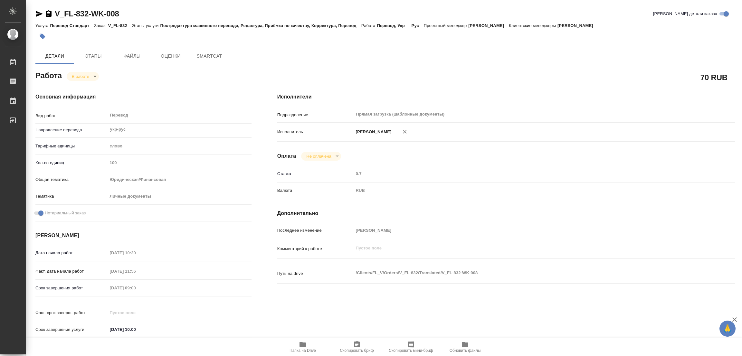
type textarea "x"
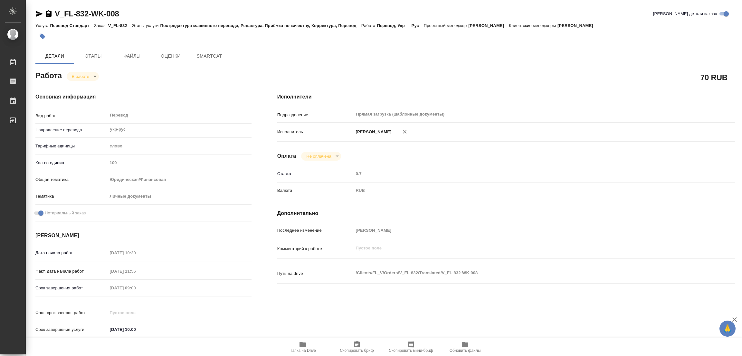
type textarea "x"
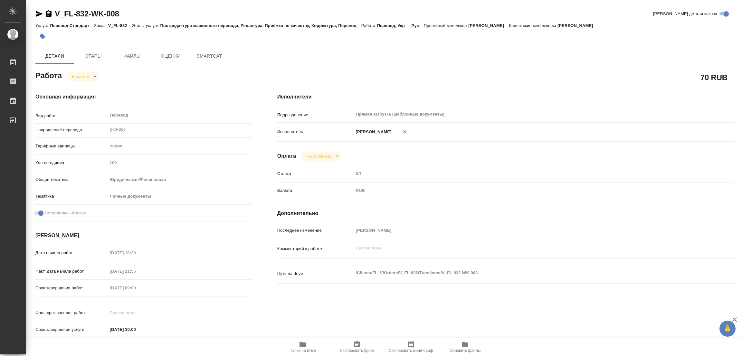
type textarea "x"
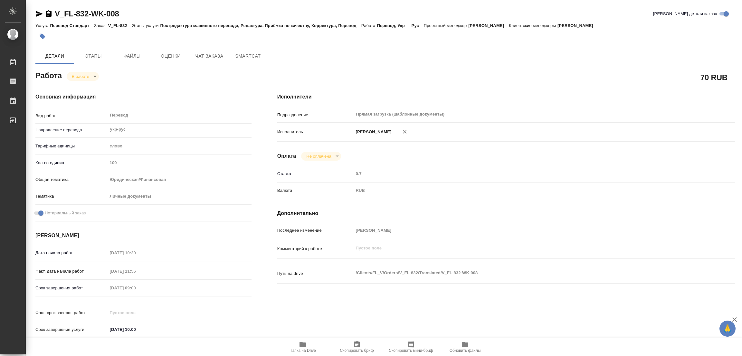
type textarea "x"
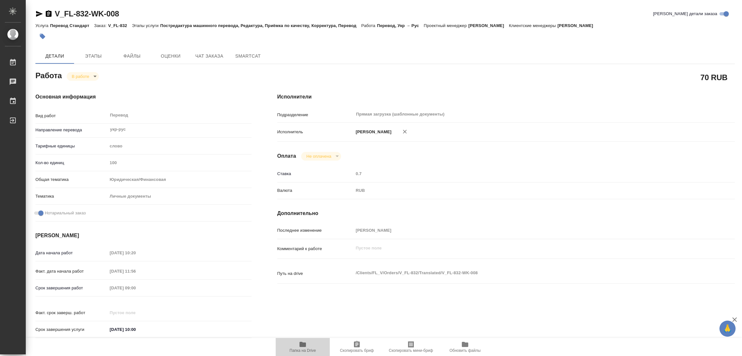
click at [303, 344] on icon "button" at bounding box center [303, 344] width 6 height 5
type textarea "x"
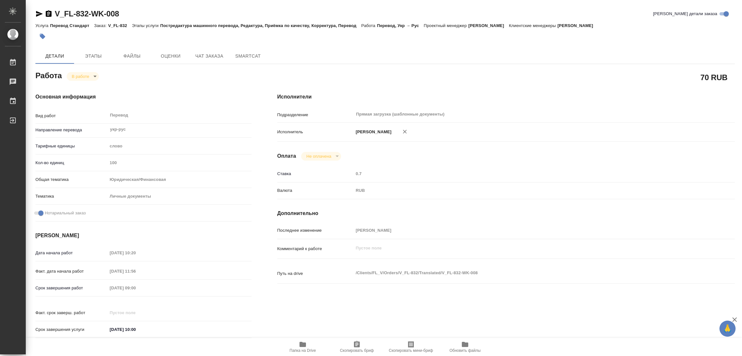
type textarea "x"
click at [94, 57] on span "Этапы" at bounding box center [93, 56] width 31 height 8
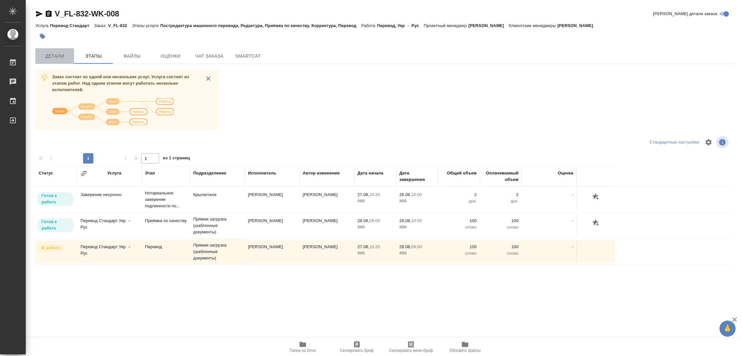
click at [54, 54] on span "Детали" at bounding box center [54, 56] width 31 height 8
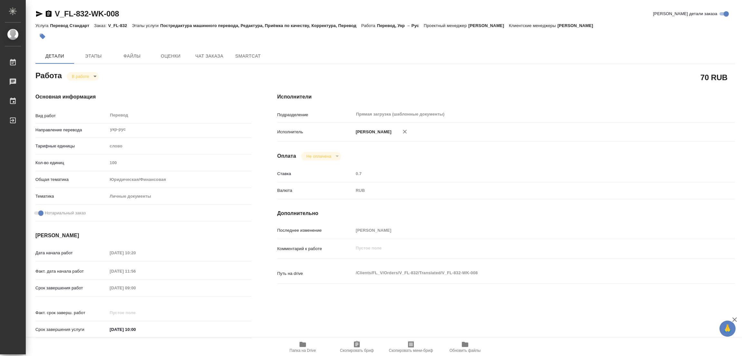
type textarea "x"
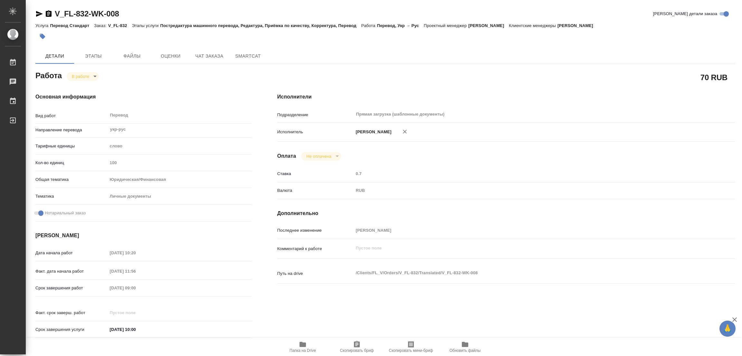
type textarea "x"
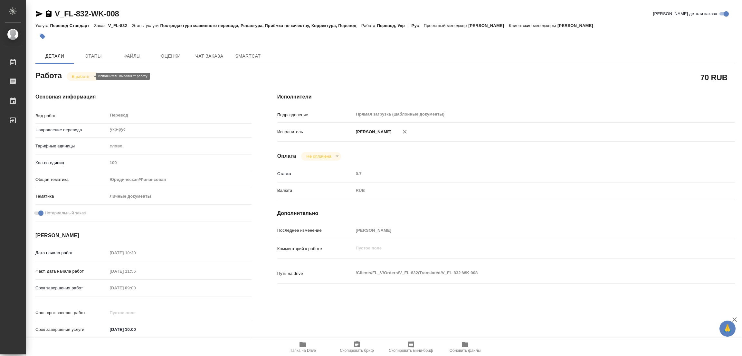
click at [82, 75] on body "🙏 .cls-1 fill:#fff; AWATERA Popova Galina Работы 0 Чаты График Выйти V_FL-832-W…" at bounding box center [371, 178] width 742 height 356
type textarea "x"
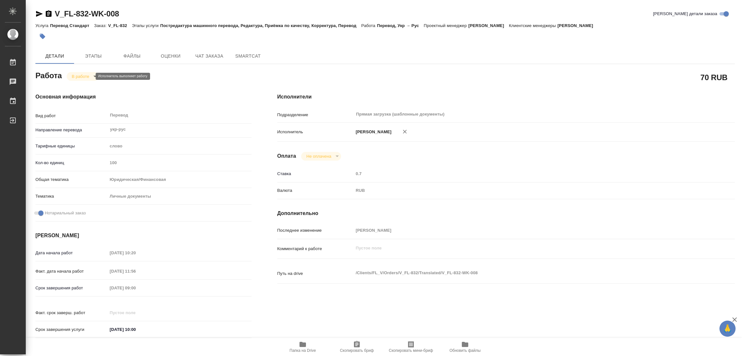
type textarea "x"
click at [80, 87] on button "Выполнен" at bounding box center [84, 87] width 24 height 7
type textarea "x"
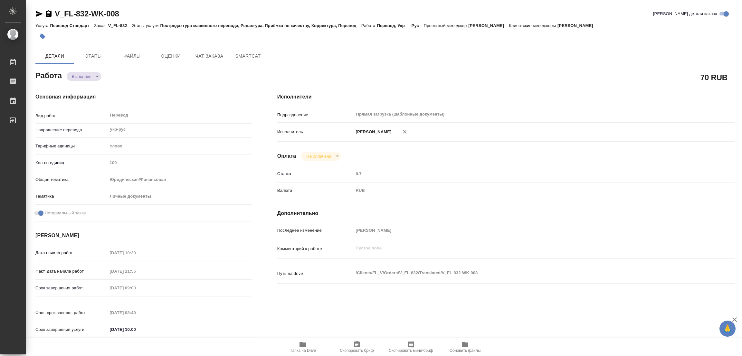
type textarea "x"
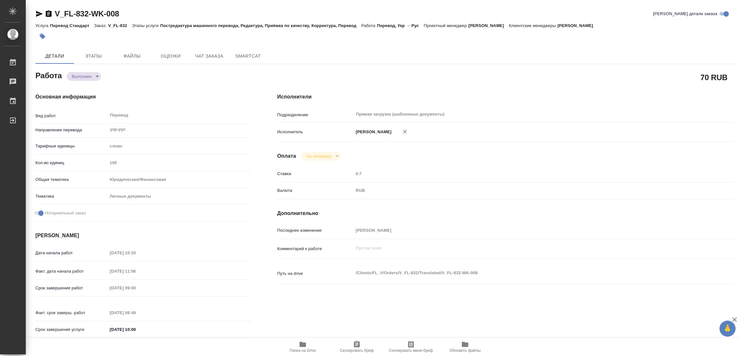
type textarea "x"
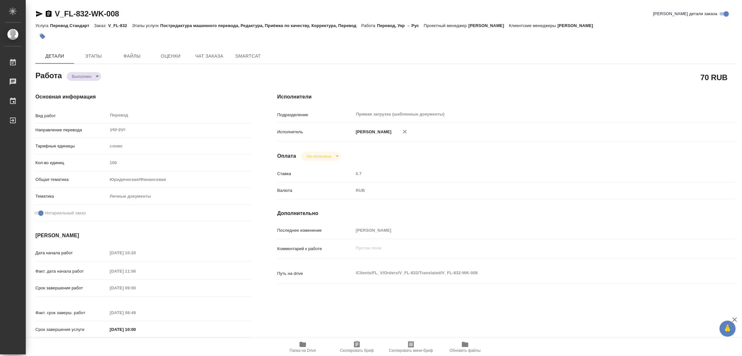
type textarea "x"
click at [42, 35] on icon "button" at bounding box center [42, 36] width 5 height 5
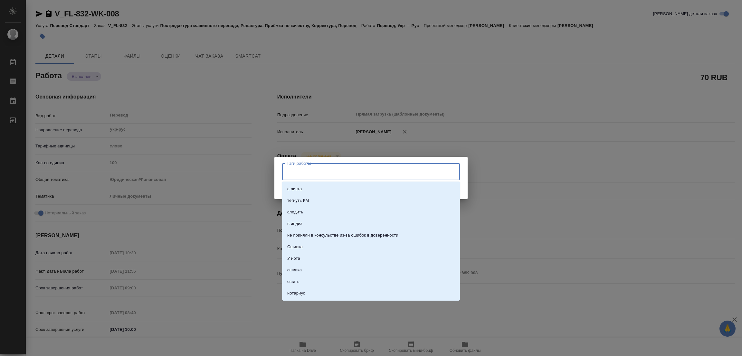
click at [291, 170] on input "Тэги работы" at bounding box center [365, 171] width 160 height 11
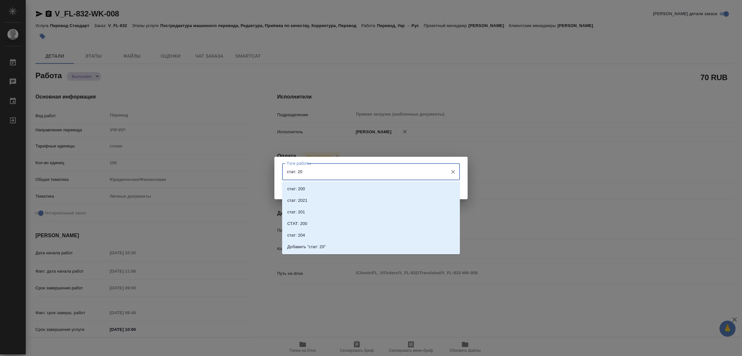
type input "стат: 200"
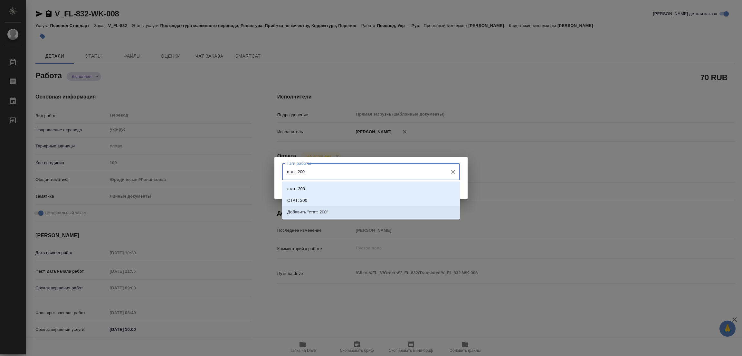
click at [341, 212] on li "Добавить "стат: 200"" at bounding box center [371, 212] width 178 height 12
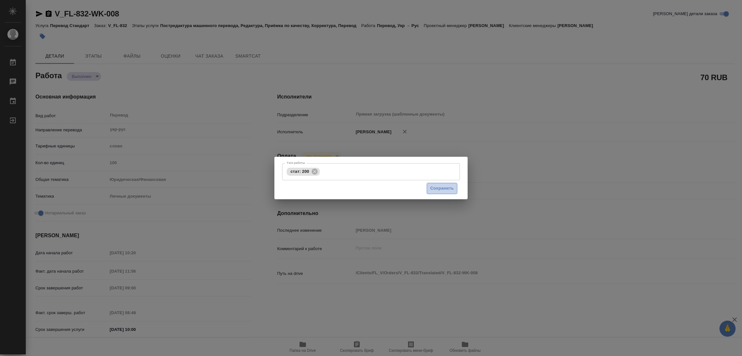
click at [442, 188] on span "Сохранить" at bounding box center [442, 188] width 24 height 7
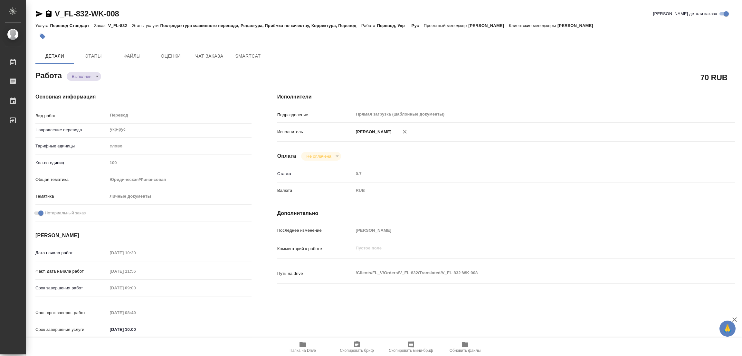
type input "completed"
type textarea "Перевод"
type textarea "x"
type input "укр-рус"
type input "5a8b1489cc6b4906c91bfd90"
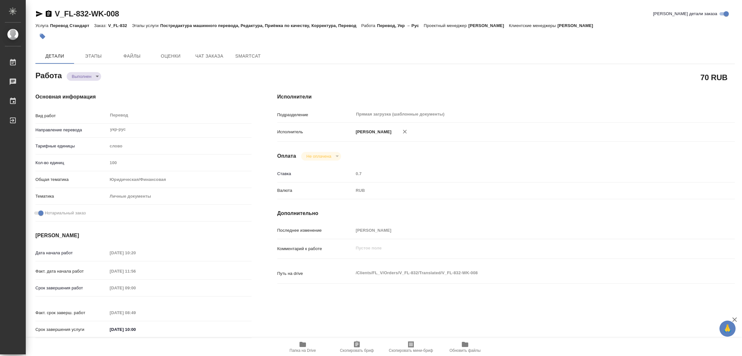
type input "100"
type input "yr-fn"
type input "5a8b8b956a9677013d343cfe"
checkbox input "true"
type input "27.08.2025 10:20"
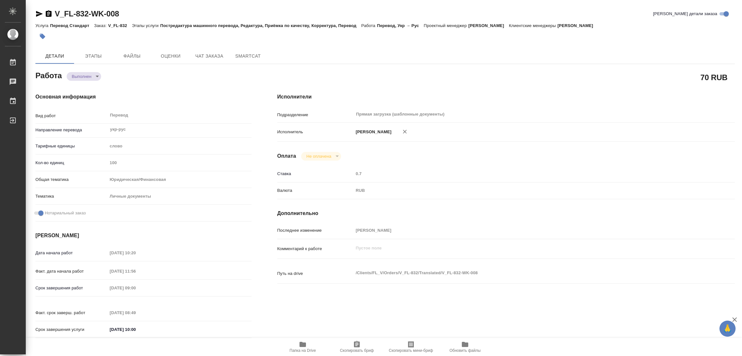
type input "27.08.2025 11:56"
type input "28.08.2025 09:00"
type input "28.08.2025 08:49"
type input "28.08.2025 10:00"
type input "Прямая загрузка (шаблонные документы)"
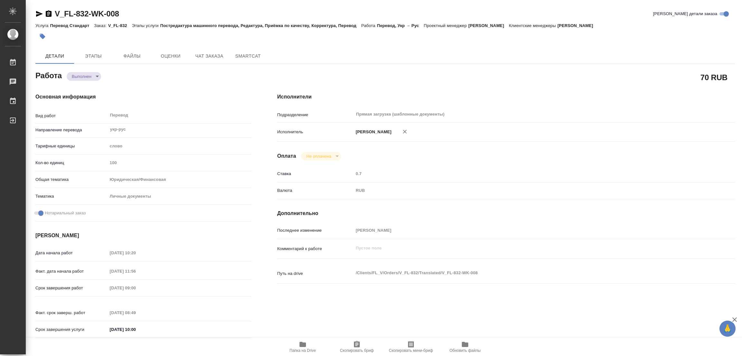
type input "notPayed"
type input "0.7"
type input "RUB"
type input "[PERSON_NAME] [PERSON_NAME]"
type textarea "x"
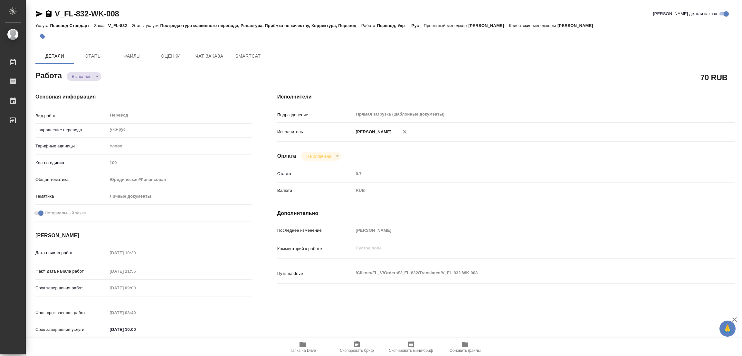
type textarea "/Clients/FL_V/Orders/V_FL-832/Translated/V_FL-832-WK-008"
type textarea "x"
type input "V_FL-832"
type input "Перевод Стандарт"
type input "Постредактура машинного перевода, Редактура, Приёмка по качеству, Корректура, П…"
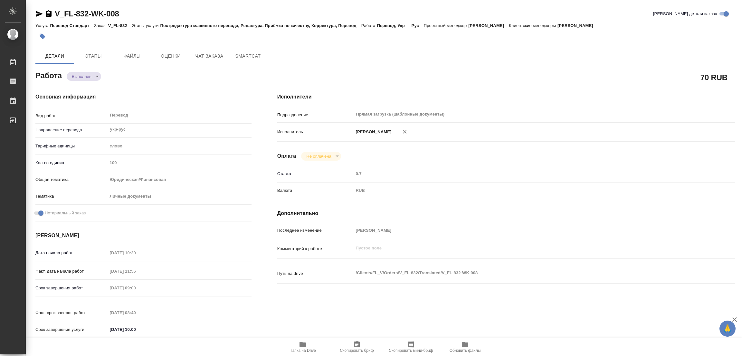
type input "Касымов Тимур"
type input "/Clients/FL_V/Orders/V_FL-832"
type textarea "x"
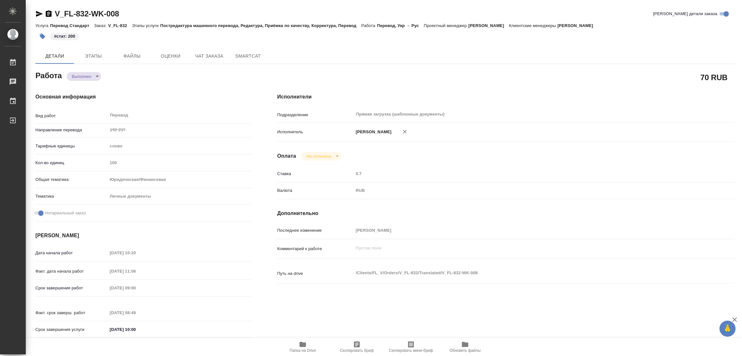
type textarea "x"
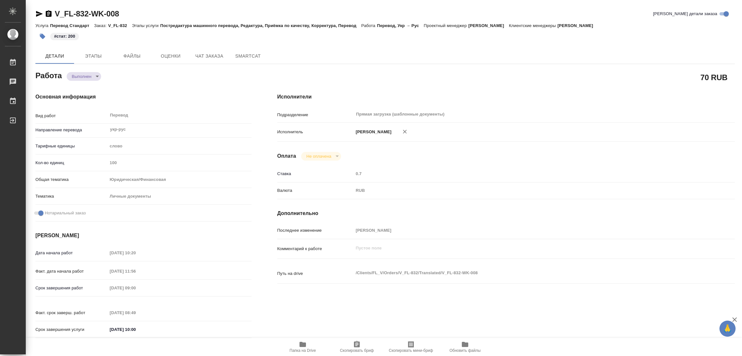
type textarea "x"
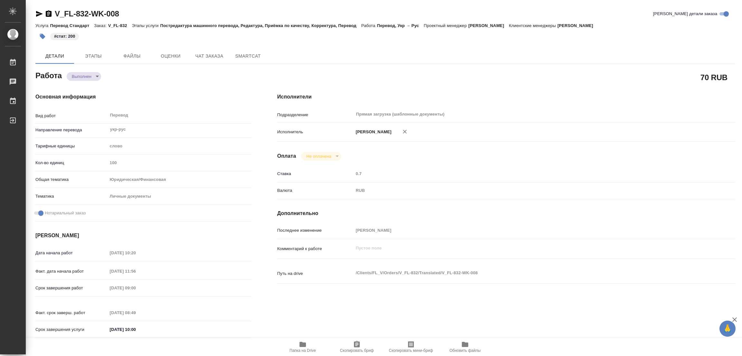
type textarea "x"
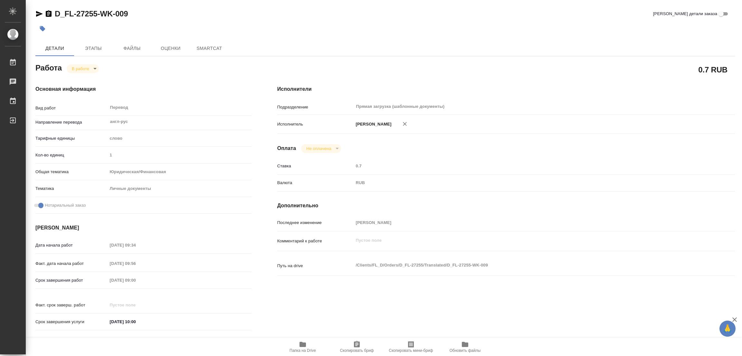
type textarea "x"
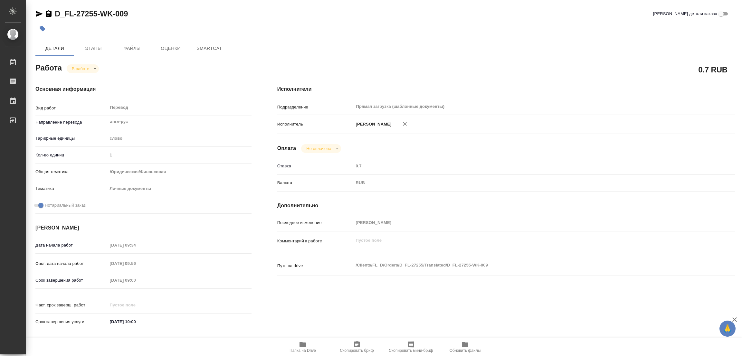
type textarea "x"
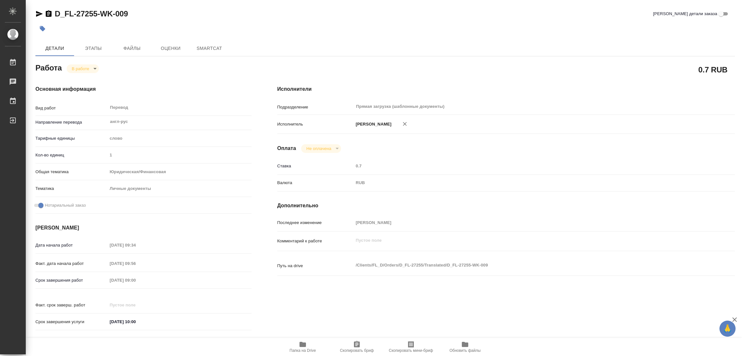
type textarea "x"
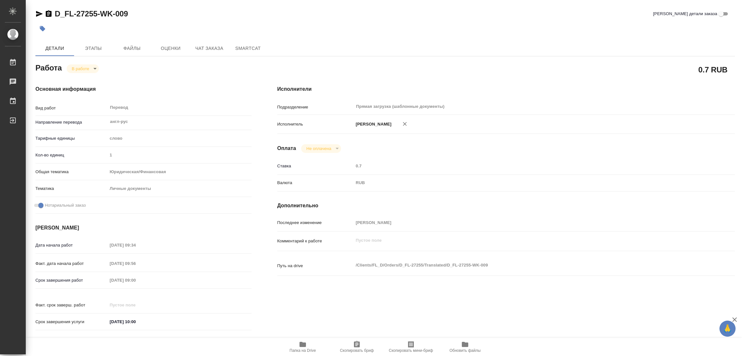
type textarea "x"
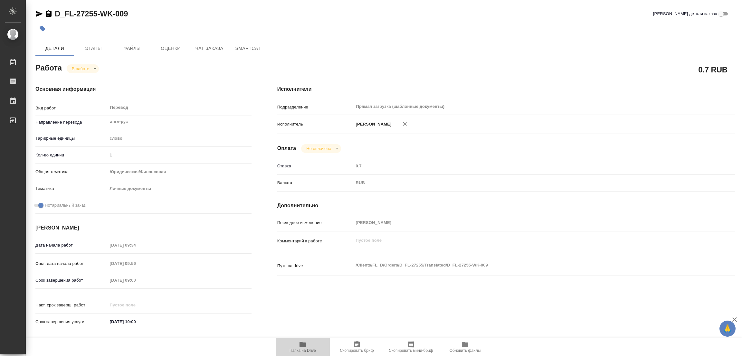
click at [303, 345] on icon "button" at bounding box center [303, 344] width 6 height 5
type textarea "x"
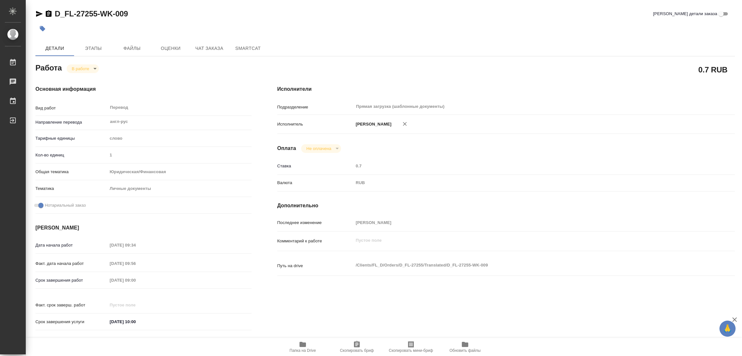
type textarea "x"
click at [91, 47] on span "Этапы" at bounding box center [93, 48] width 31 height 8
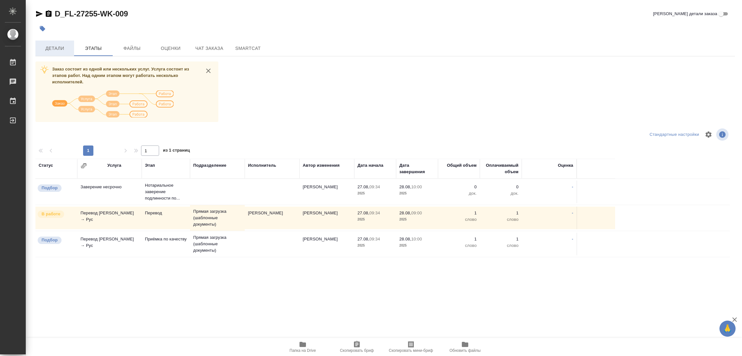
click at [51, 49] on span "Детали" at bounding box center [54, 48] width 31 height 8
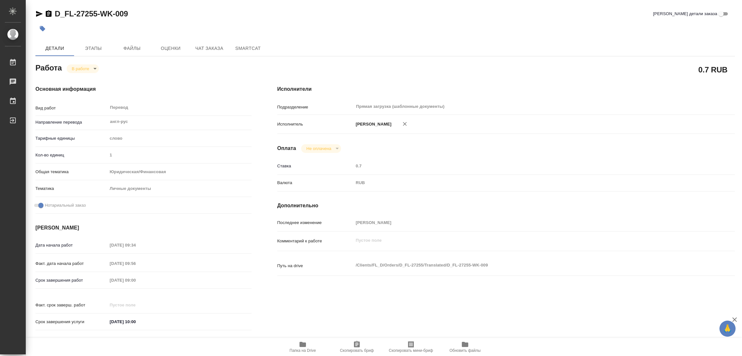
type textarea "x"
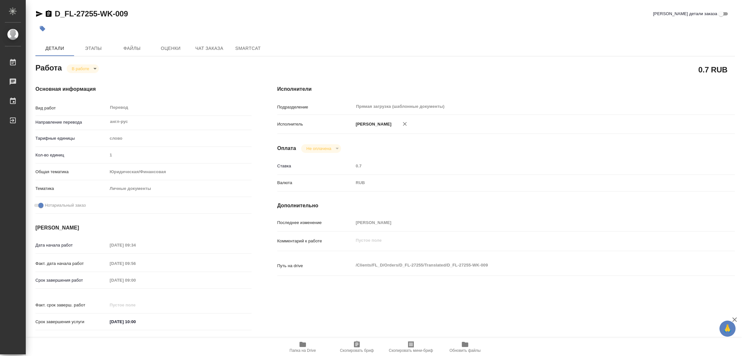
type textarea "x"
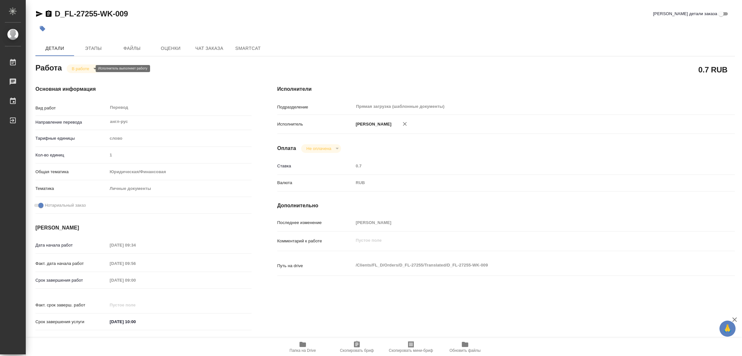
click at [82, 68] on body "🙏 .cls-1 fill:#fff; AWATERA Popova Galina Работы 0 Чаты График Выйти D_FL-27255…" at bounding box center [371, 178] width 742 height 356
type textarea "x"
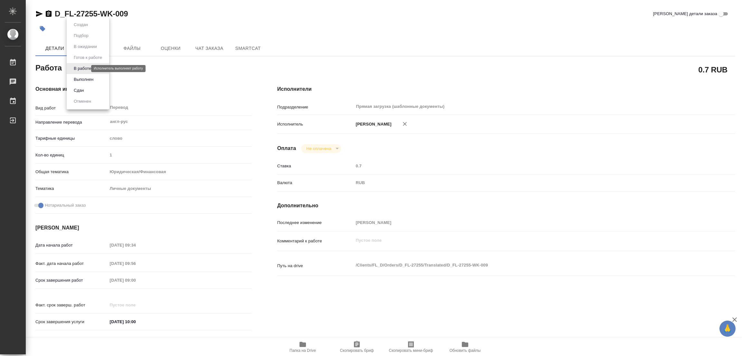
type textarea "x"
click at [83, 80] on button "Выполнен" at bounding box center [84, 79] width 24 height 7
type textarea "x"
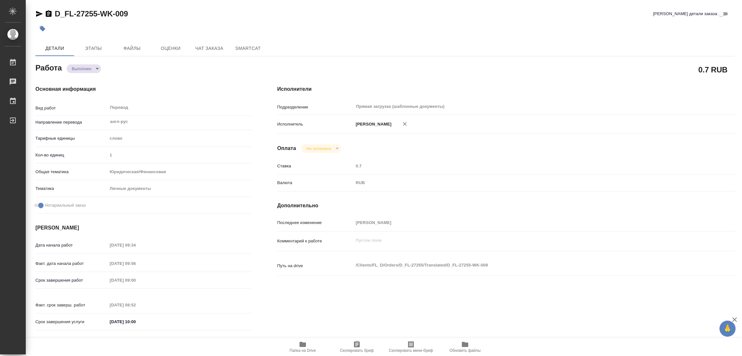
type textarea "x"
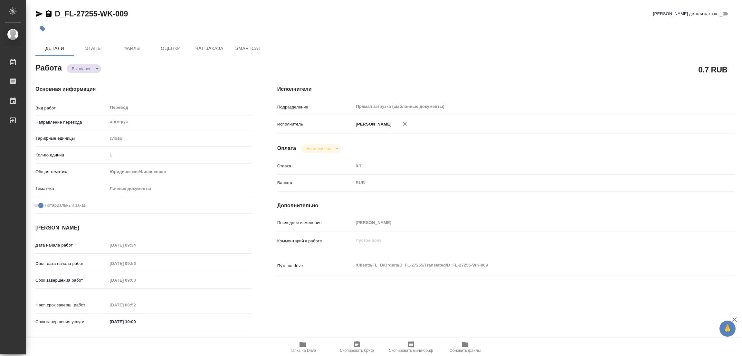
type textarea "x"
click at [43, 28] on icon "button" at bounding box center [42, 28] width 5 height 5
type textarea "x"
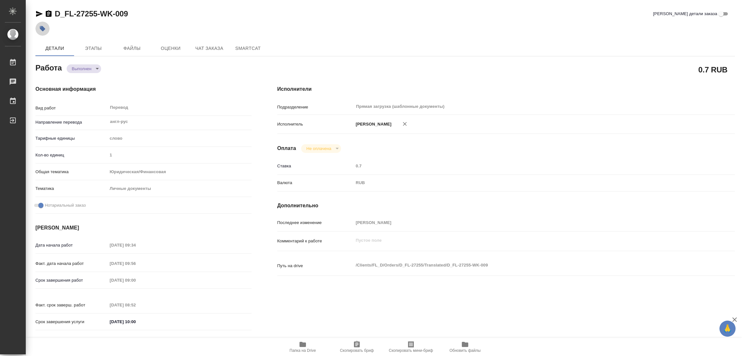
type textarea "x"
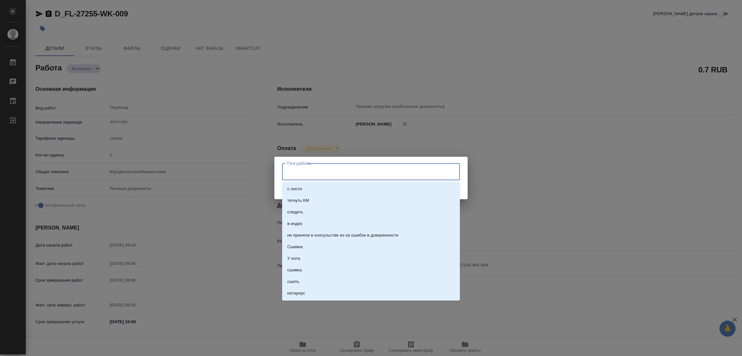
click at [288, 169] on input "Тэги работы" at bounding box center [365, 171] width 160 height 11
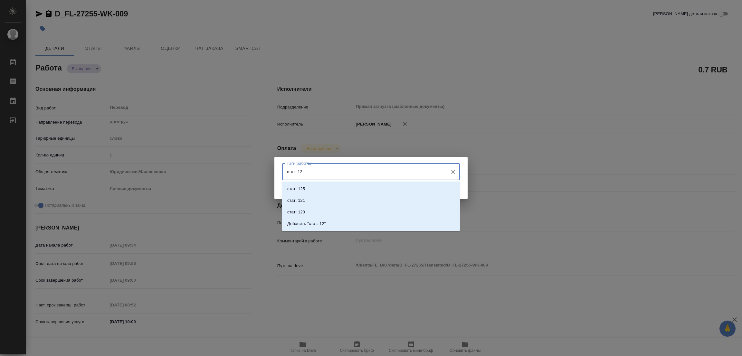
type input "стат: 125"
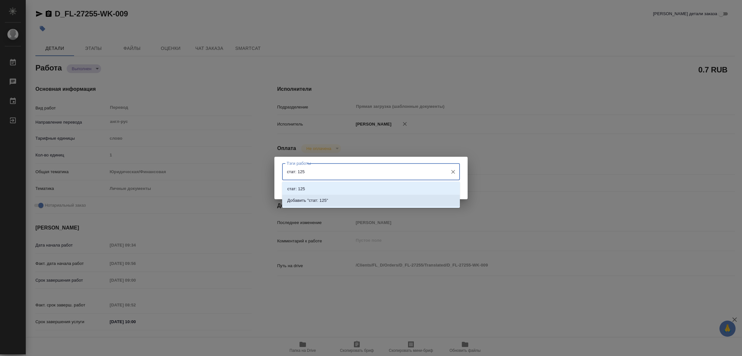
click at [316, 198] on p "Добавить "стат: 125"" at bounding box center [307, 200] width 41 height 6
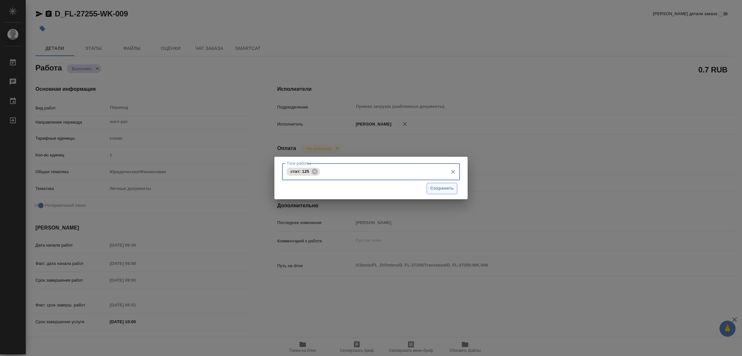
click at [443, 187] on span "Сохранить" at bounding box center [442, 188] width 24 height 7
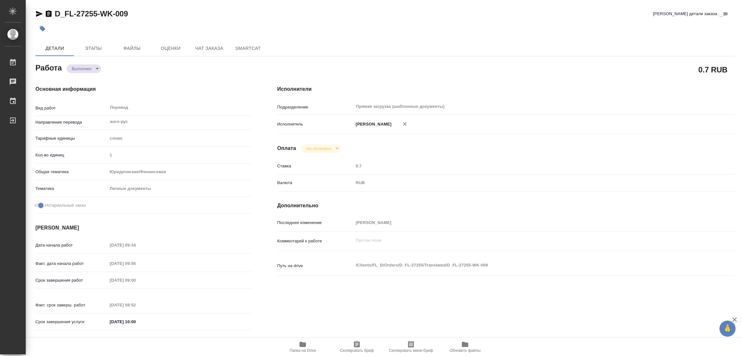
type input "completed"
type textarea "Перевод"
type textarea "x"
type input "англ-рус"
type input "5a8b1489cc6b4906c91bfd90"
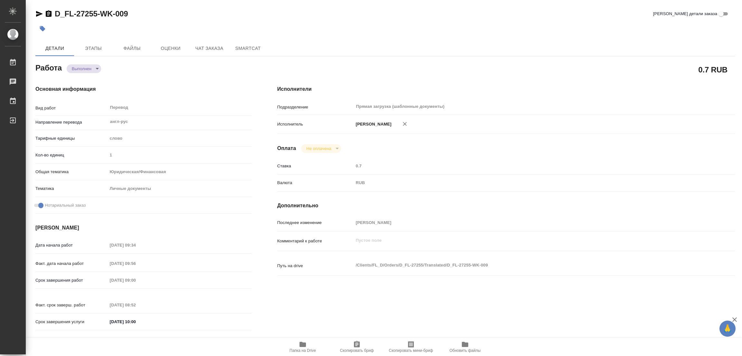
type input "1"
type input "yr-fn"
type input "5a8b8b956a9677013d343cfe"
checkbox input "true"
type input "27.08.2025 09:34"
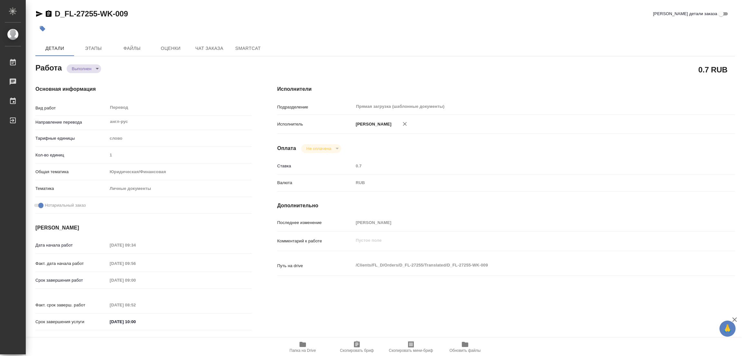
type input "27.08.2025 09:56"
type input "28.08.2025 09:00"
type input "28.08.2025 08:52"
type input "28.08.2025 10:00"
type input "Прямая загрузка (шаблонные документы)"
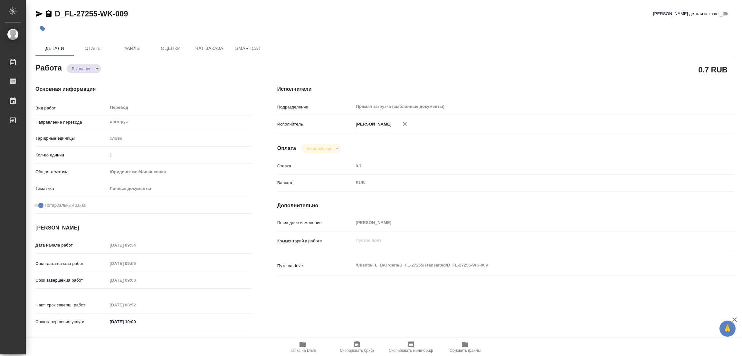
type input "notPayed"
type input "0.7"
type input "RUB"
type input "[PERSON_NAME] [PERSON_NAME]"
type textarea "x"
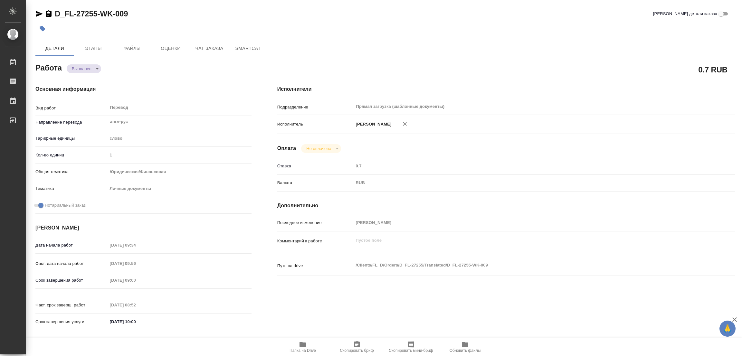
type textarea "/Clients/FL_D/Orders/D_FL-27255/Translated/D_FL-27255-WK-009"
type textarea "x"
type input "D_FL-27255"
type input "Перевод Стандарт"
type input "Приёмка по качеству, Постредактура машинного перевода, Перевод, Корректура, Ред…"
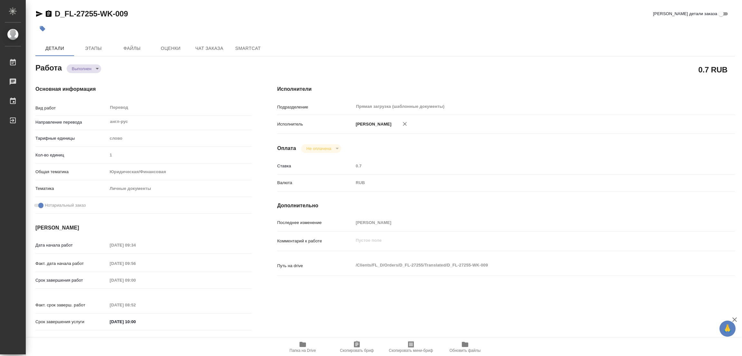
type input "Давыдова Елена"
type input "/Clients/FL_D/Orders/D_FL-27255"
type input "https://drive.awatera.com/s/aco89AprGTgnxHo"
type textarea "x"
type textarea "доперевод самоклеящегося лейбла, текста справа от него, апостиля"
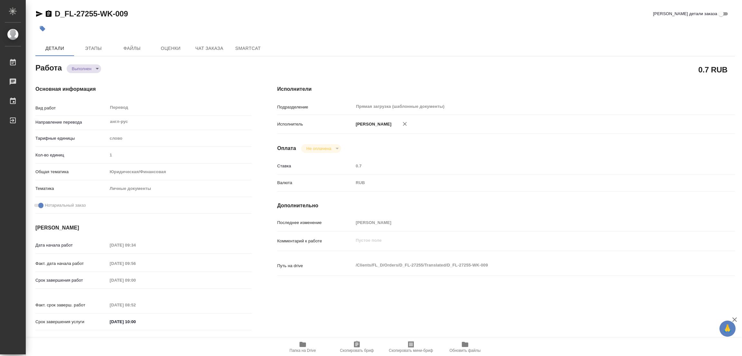
type textarea "x"
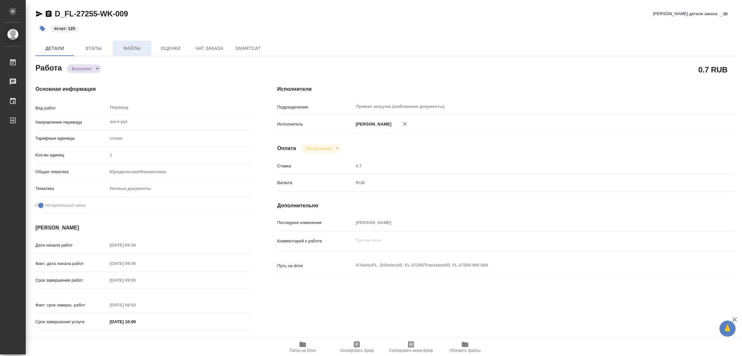
type textarea "x"
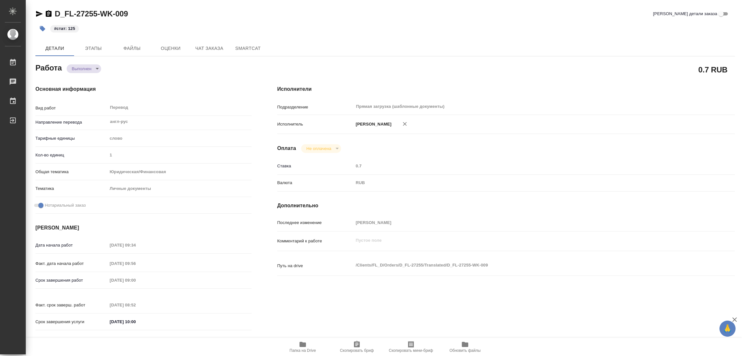
type textarea "x"
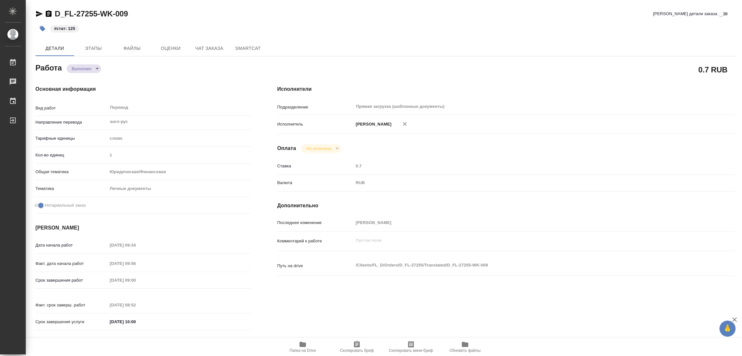
type textarea "x"
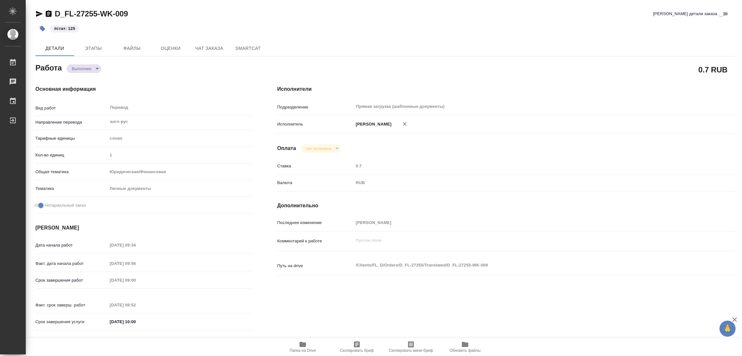
type textarea "x"
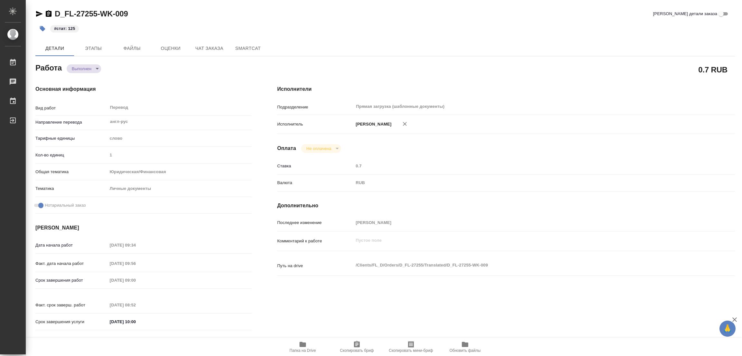
type textarea "x"
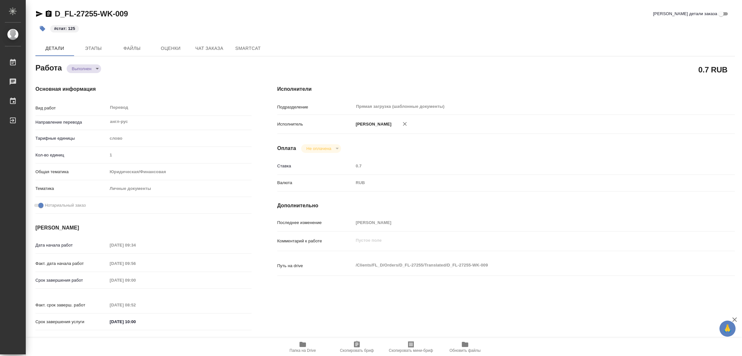
type textarea "x"
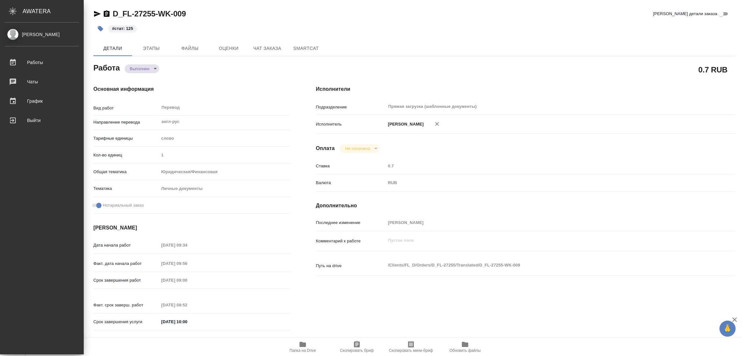
type textarea "x"
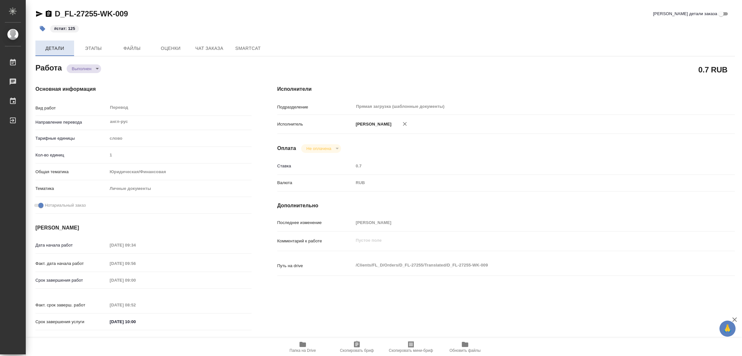
type textarea "x"
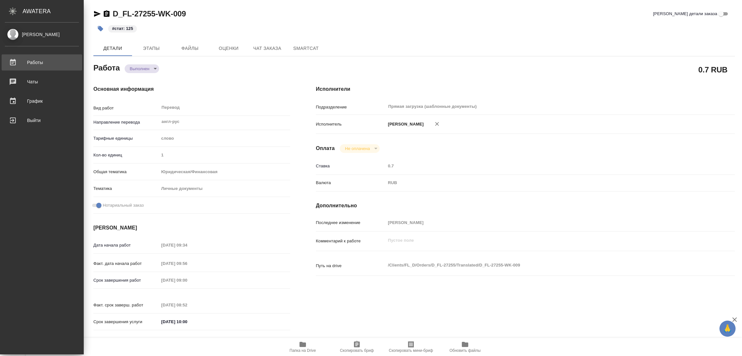
type textarea "x"
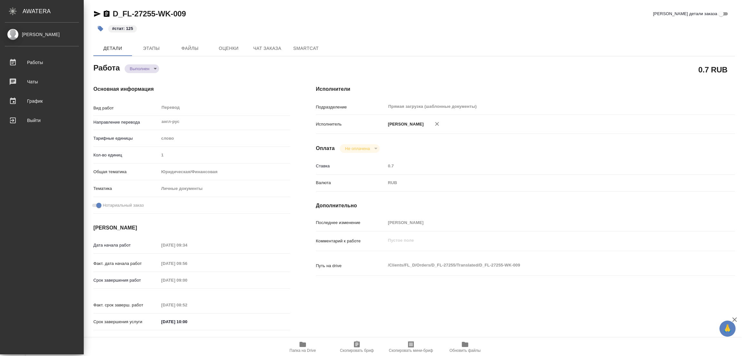
type textarea "x"
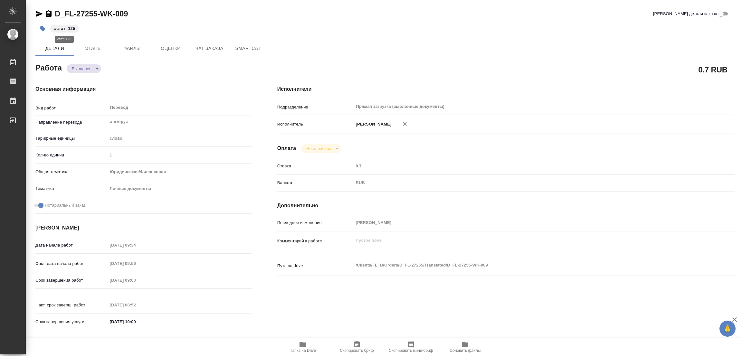
click at [63, 27] on p "#стат: 125" at bounding box center [64, 28] width 21 height 6
click at [71, 28] on p "#стат: 125" at bounding box center [64, 28] width 21 height 6
click at [40, 27] on icon "button" at bounding box center [42, 28] width 6 height 6
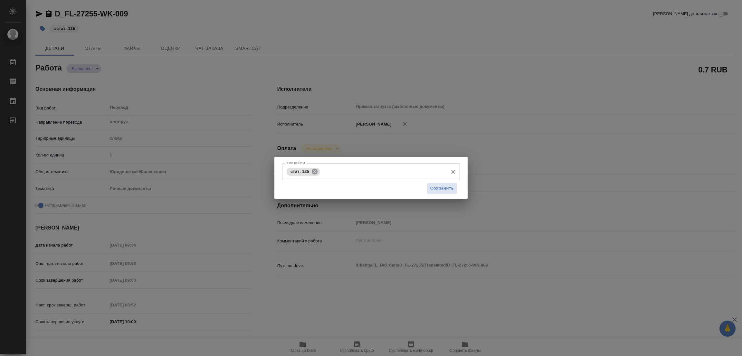
click at [314, 171] on icon at bounding box center [314, 171] width 7 height 7
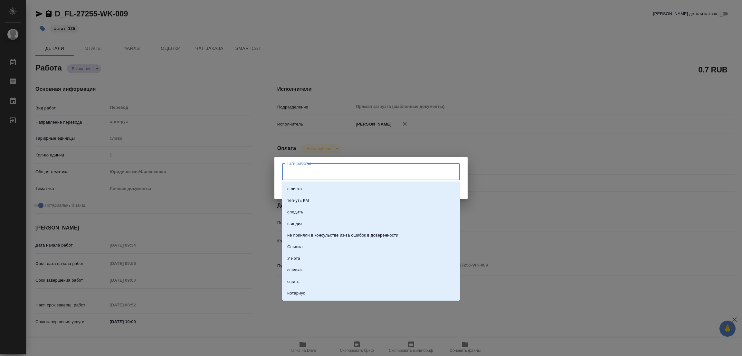
click at [314, 171] on input "Тэги работы" at bounding box center [365, 171] width 160 height 11
type input "стат: 130"
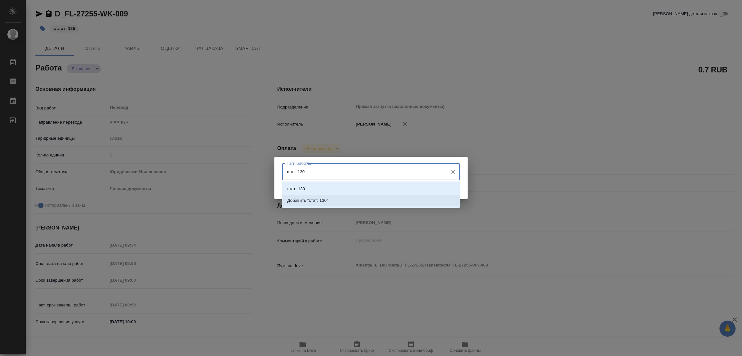
click at [327, 202] on p "Добавить "стат: 130"" at bounding box center [307, 200] width 41 height 6
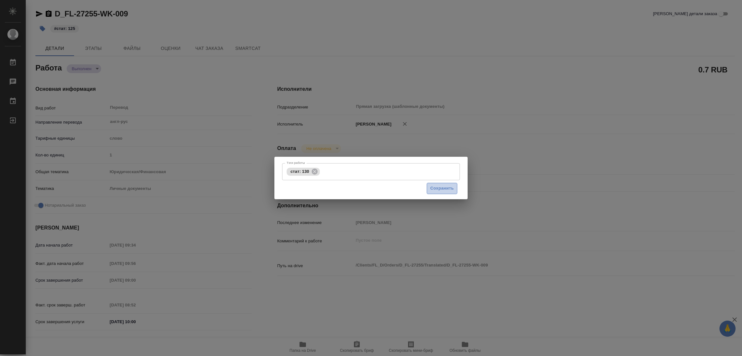
click at [449, 187] on span "Сохранить" at bounding box center [442, 188] width 24 height 7
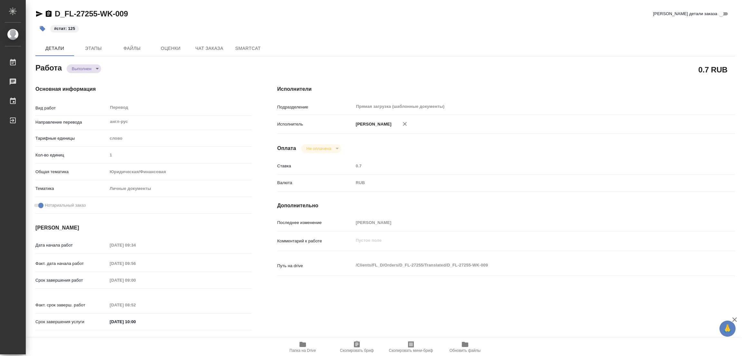
click at [616, 63] on div "Тэги работы стат: 130 Тэги работы Сохранить" at bounding box center [371, 178] width 742 height 356
type input "completed"
type textarea "Перевод"
type textarea "x"
type input "англ-рус"
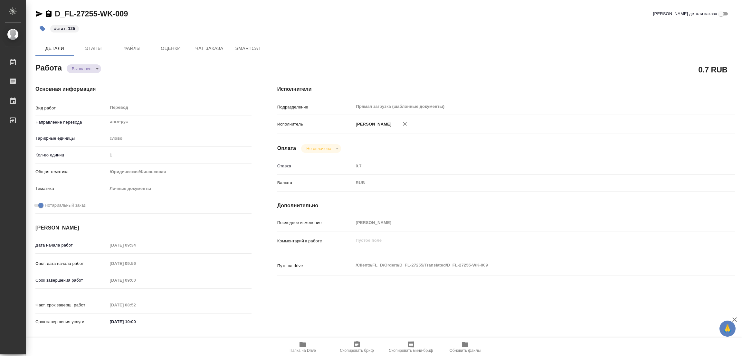
type input "5a8b1489cc6b4906c91bfd90"
type input "1"
type input "yr-fn"
type input "5a8b8b956a9677013d343cfe"
checkbox input "true"
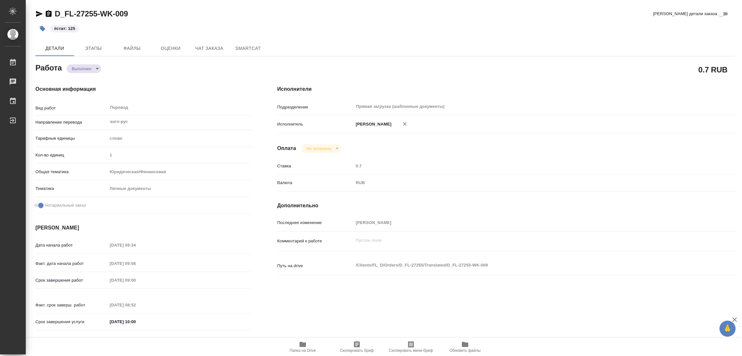
type input "27.08.2025 09:34"
type input "27.08.2025 09:56"
type input "28.08.2025 09:00"
type input "28.08.2025 08:52"
type input "28.08.2025 10:00"
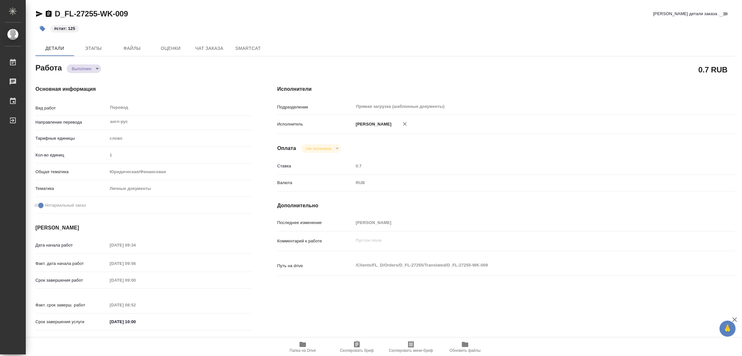
type input "Прямая загрузка (шаблонные документы)"
type input "notPayed"
type input "0.7"
type input "RUB"
type input "[PERSON_NAME] [PERSON_NAME]"
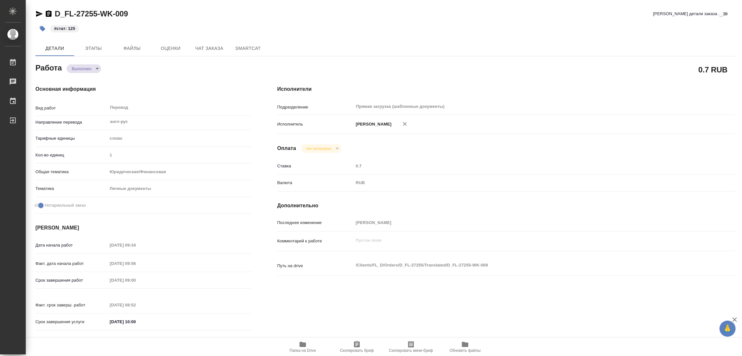
type textarea "x"
type textarea "/Clients/FL_D/Orders/D_FL-27255/Translated/D_FL-27255-WK-009"
type textarea "x"
type input "D_FL-27255"
type input "Перевод Стандарт"
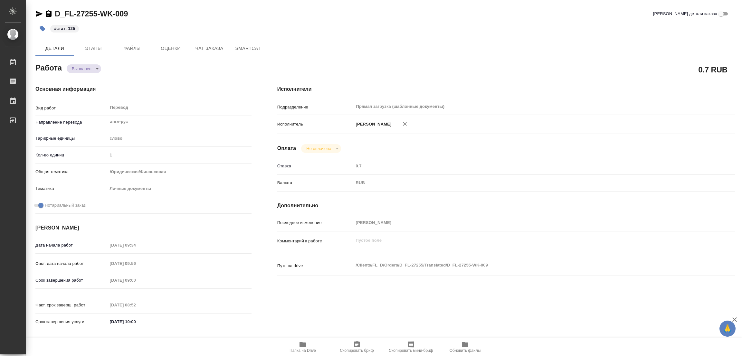
type input "Приёмка по качеству, Постредактура машинного перевода, Перевод, Корректура, Ред…"
type input "Давыдова Елена"
type input "/Clients/FL_D/Orders/D_FL-27255"
type input "https://drive.awatera.com/s/aco89AprGTgnxHo"
type textarea "x"
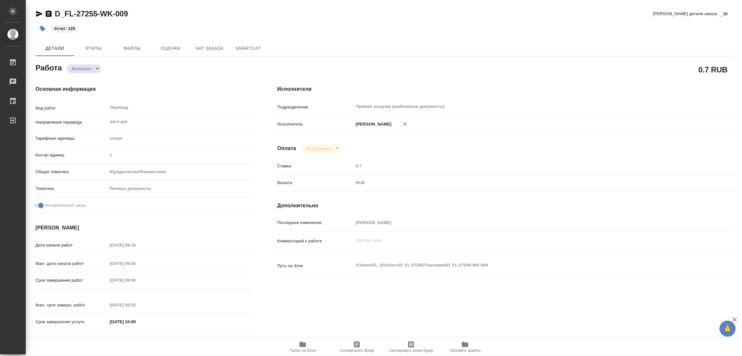
type textarea "доперевод самоклеящегося лейбла, текста справа от него, апостиля"
type textarea "x"
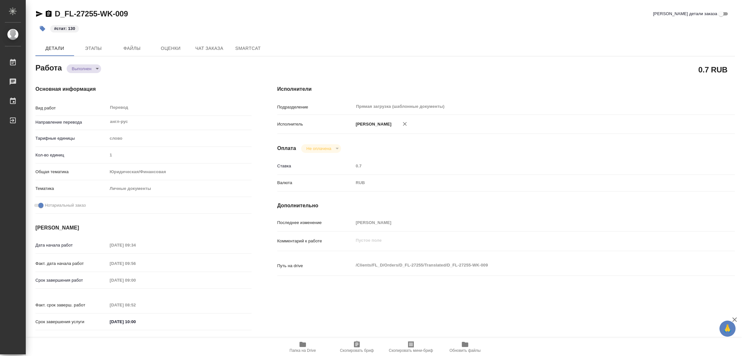
type textarea "x"
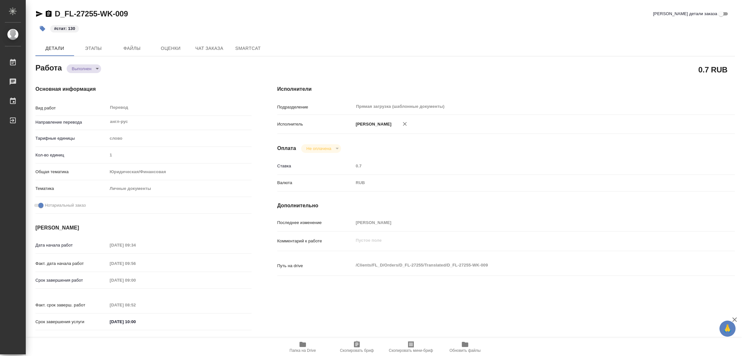
type textarea "x"
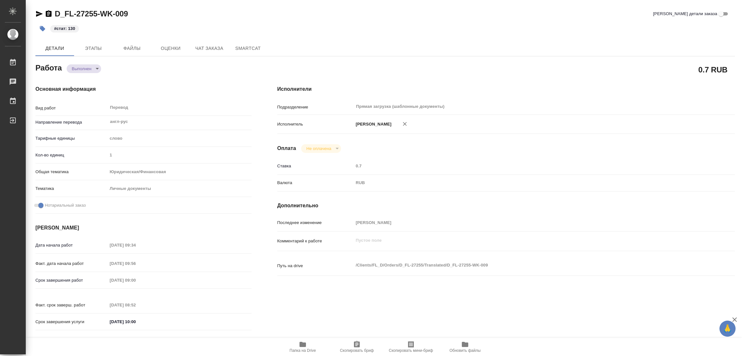
type textarea "x"
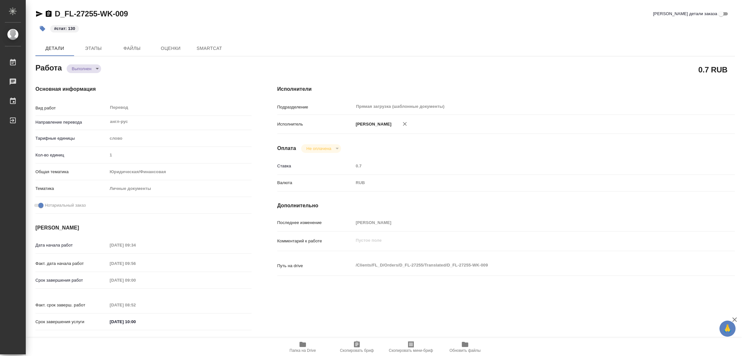
type textarea "x"
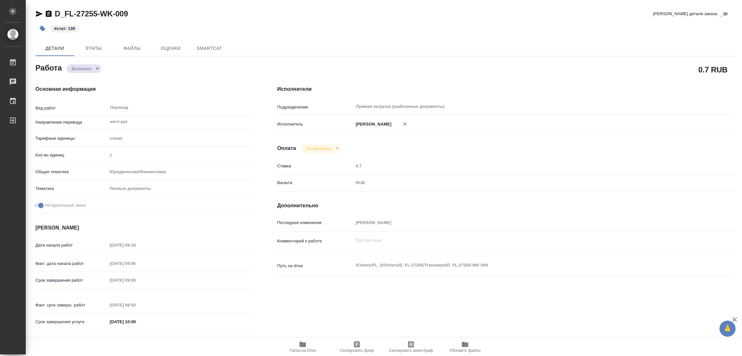
type textarea "x"
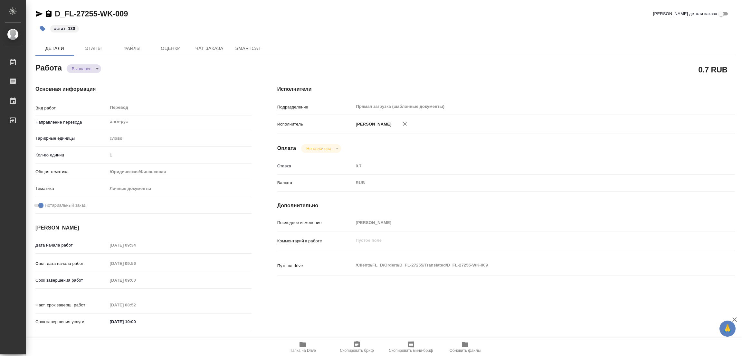
type textarea "x"
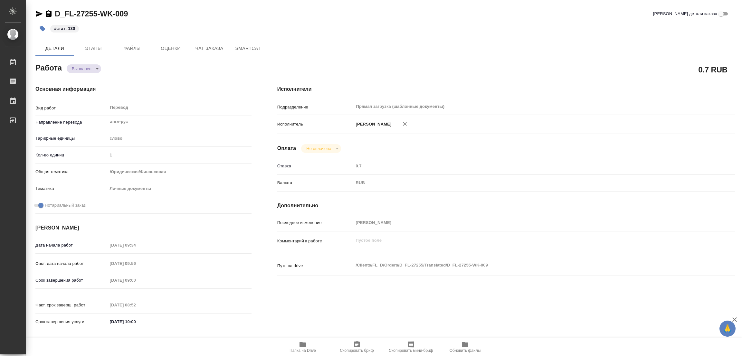
type textarea "x"
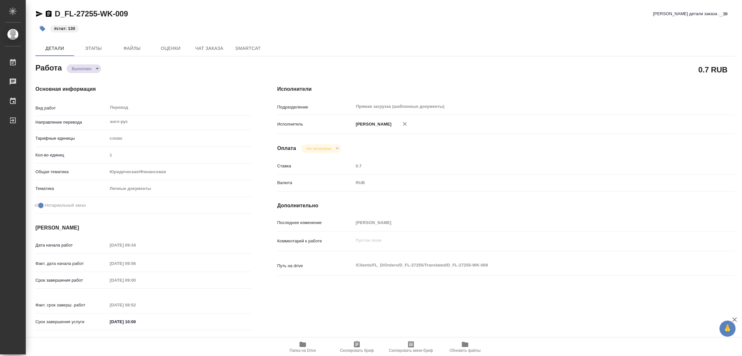
type textarea "x"
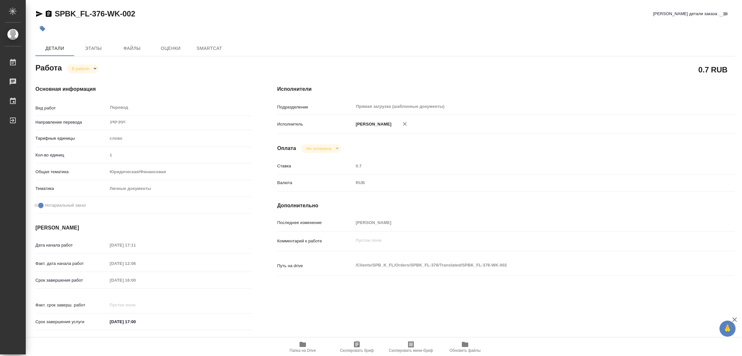
type textarea "x"
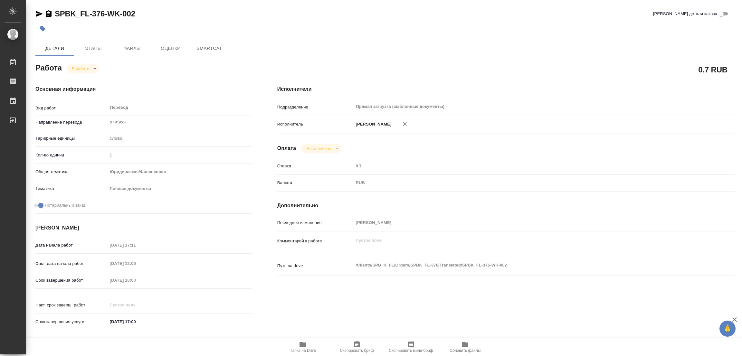
type textarea "x"
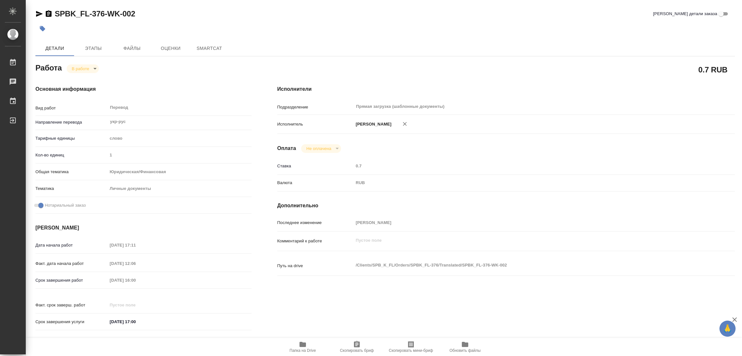
type textarea "x"
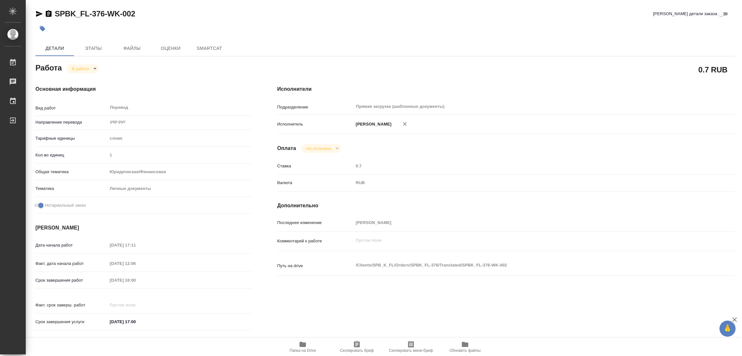
type textarea "x"
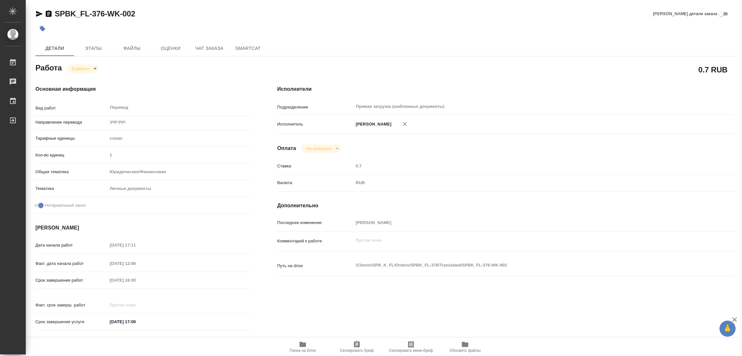
type textarea "x"
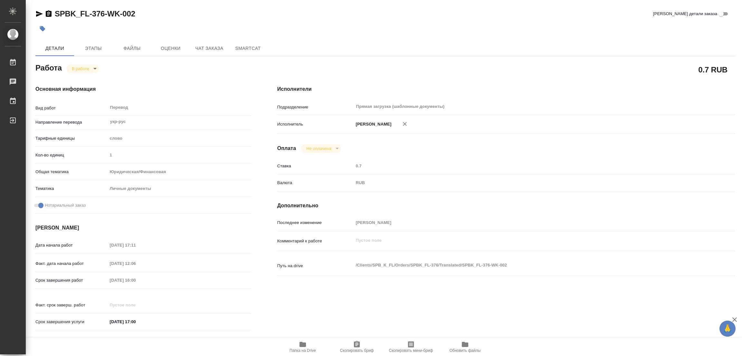
type textarea "x"
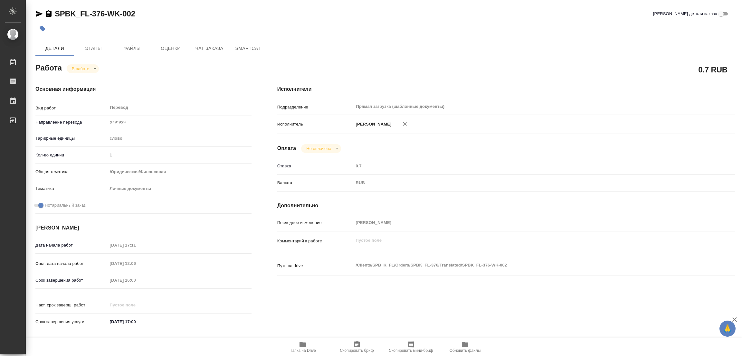
type textarea "x"
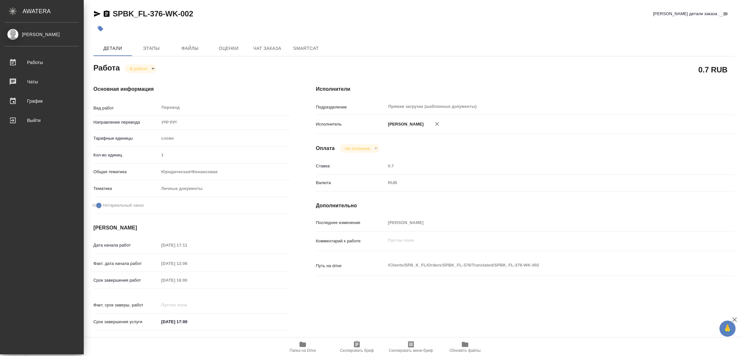
type textarea "x"
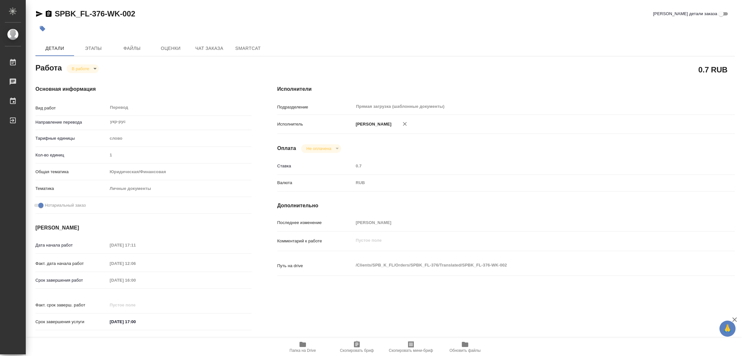
type textarea "x"
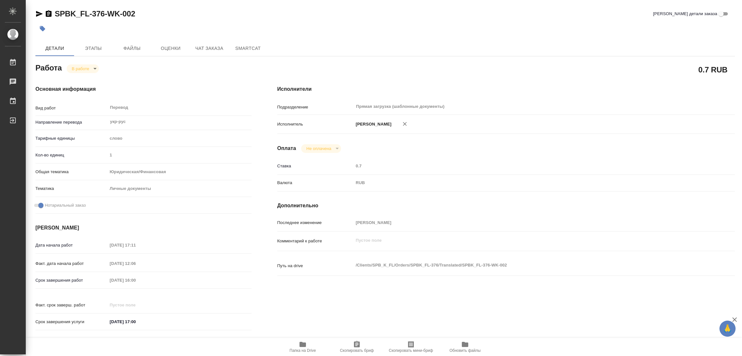
type textarea "x"
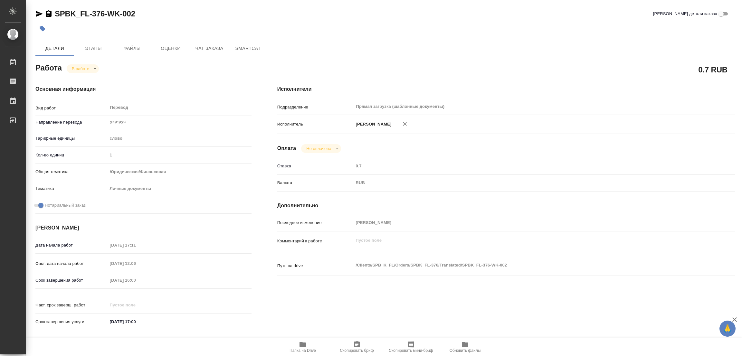
click at [303, 344] on icon "button" at bounding box center [303, 344] width 6 height 5
click at [90, 44] on span "Этапы" at bounding box center [93, 48] width 31 height 8
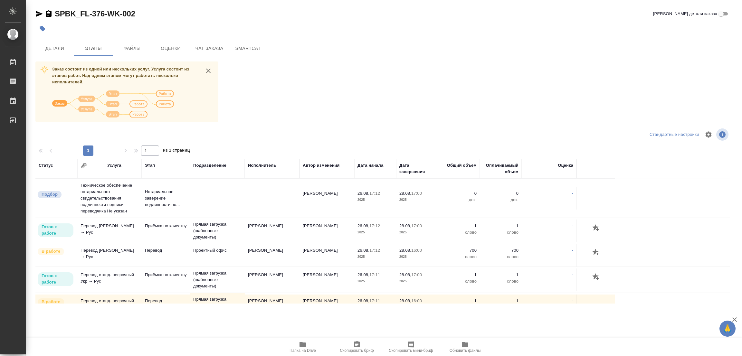
click at [340, 79] on div "Заказ состоит из одной или нескольких услуг. Услуга состоит из этапов работ. На…" at bounding box center [385, 183] width 700 height 242
click at [51, 47] on span "Детали" at bounding box center [54, 48] width 31 height 8
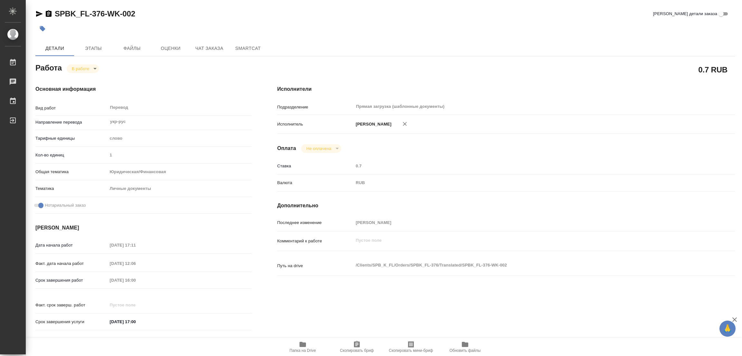
type textarea "x"
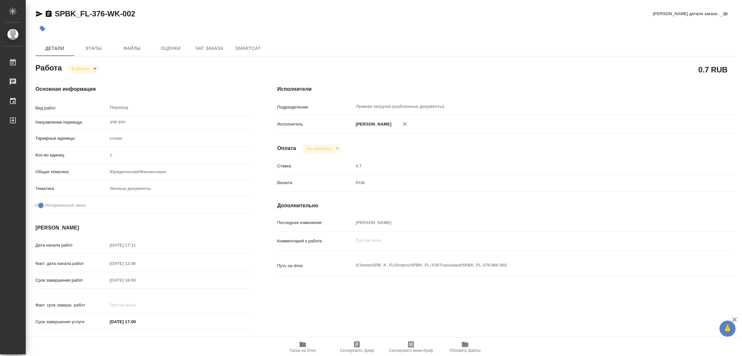
type textarea "x"
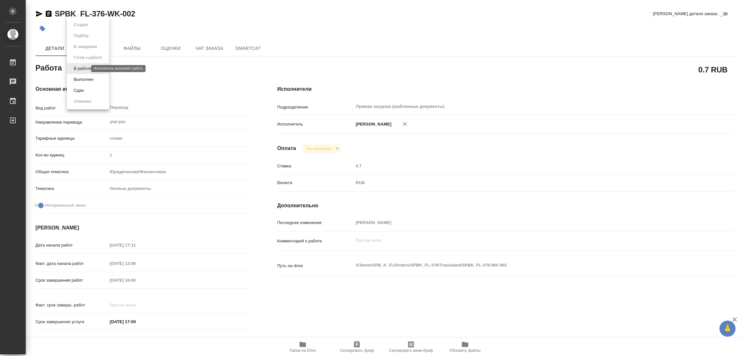
click at [72, 68] on body "🙏 .cls-1 fill:#fff; AWATERA Popova Galina Работы 0 Чаты График Выйти SPBK_FL-37…" at bounding box center [371, 178] width 742 height 356
type textarea "x"
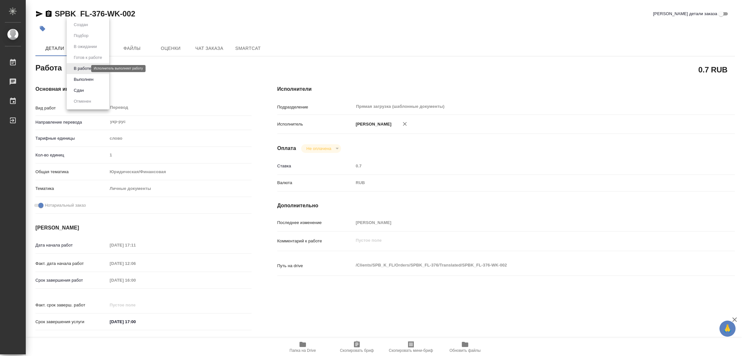
type textarea "x"
click at [77, 80] on button "Выполнен" at bounding box center [84, 79] width 24 height 7
type textarea "x"
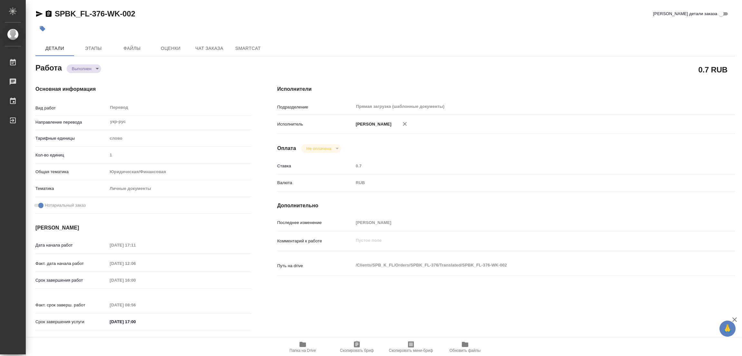
type textarea "x"
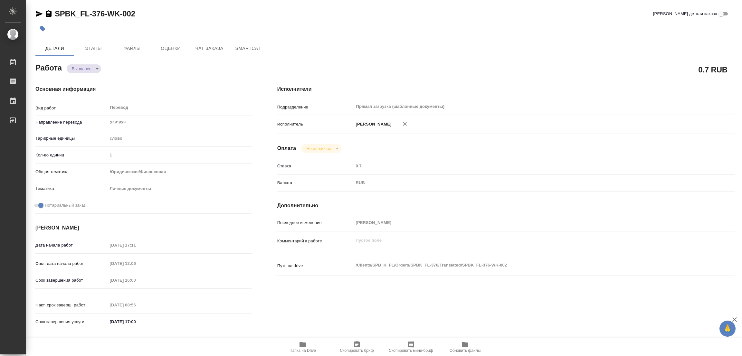
type textarea "x"
click at [43, 28] on icon "button" at bounding box center [42, 28] width 5 height 5
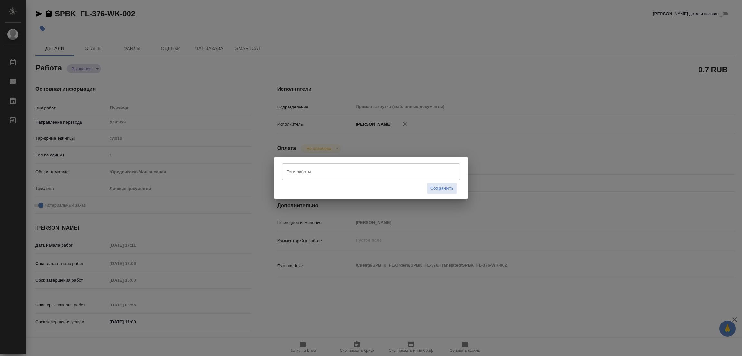
type textarea "x"
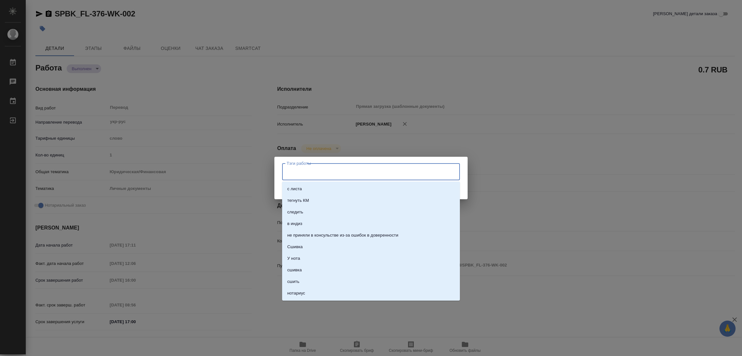
click at [291, 170] on input "Тэги работы" at bounding box center [365, 171] width 160 height 11
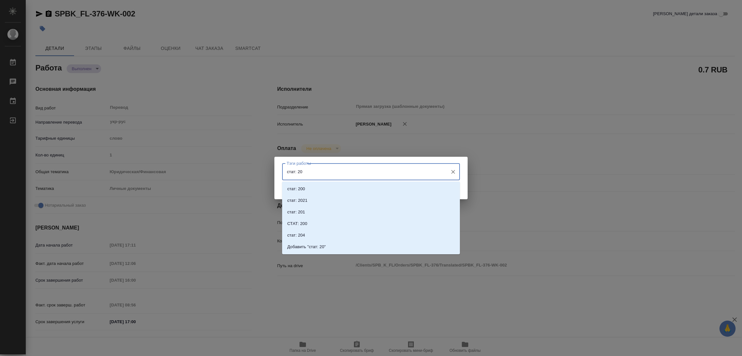
type input "стат: 200"
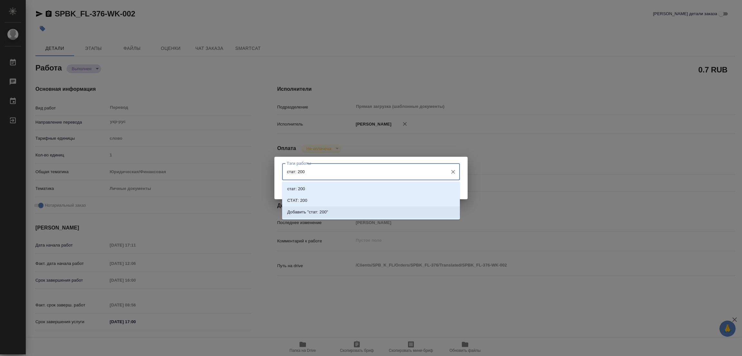
click at [310, 211] on p "Добавить "стат: 200"" at bounding box center [307, 212] width 41 height 6
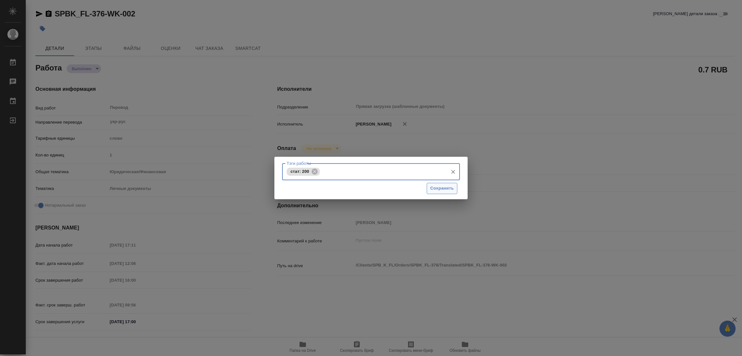
click at [442, 186] on span "Сохранить" at bounding box center [442, 188] width 24 height 7
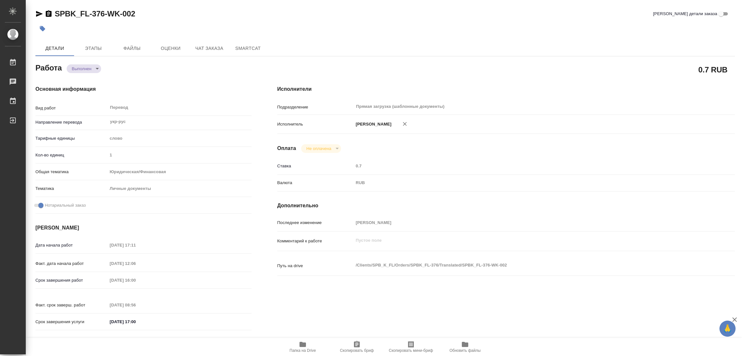
type input "completed"
type textarea "Перевод"
type textarea "x"
type input "укр-рус"
type input "5a8b1489cc6b4906c91bfd90"
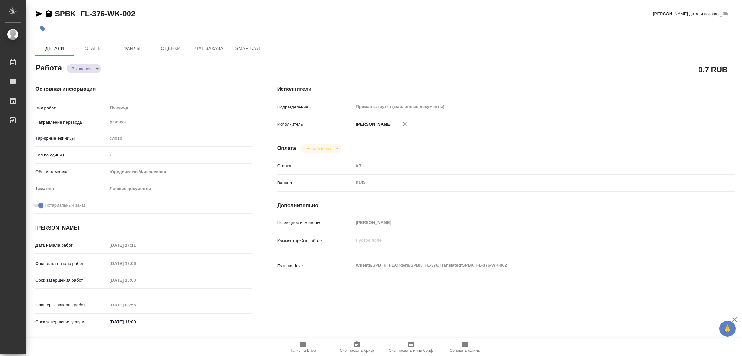
type input "1"
type input "yr-fn"
type input "5a8b8b956a9677013d343cfe"
checkbox input "true"
type input "[DATE] 17:11"
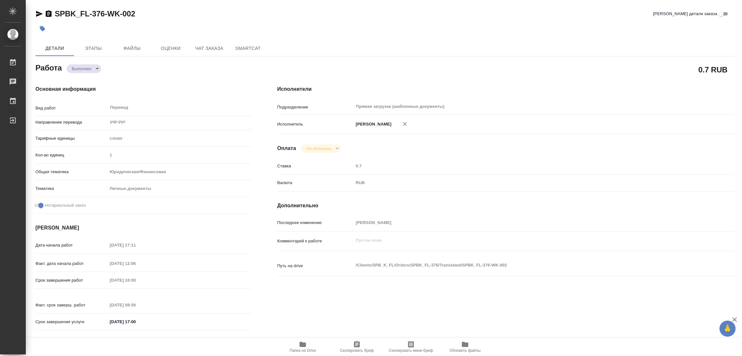
type input "[DATE] 12:06"
type input "[DATE] 16:00"
type input "[DATE] 08:56"
type input "[DATE] 17:00"
type input "Прямая загрузка (шаблонные документы)"
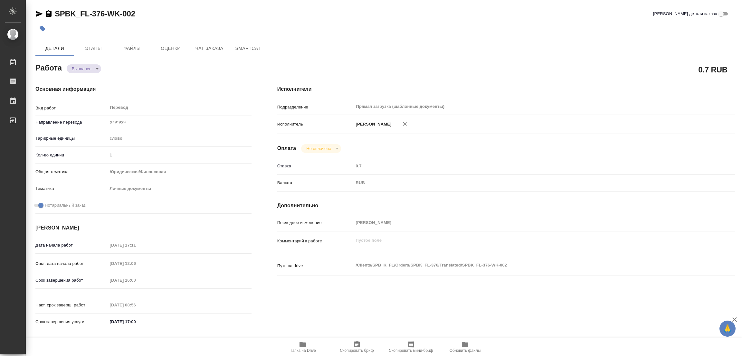
type input "notPayed"
type input "0.7"
type input "RUB"
type input "[PERSON_NAME] [PERSON_NAME]"
type textarea "x"
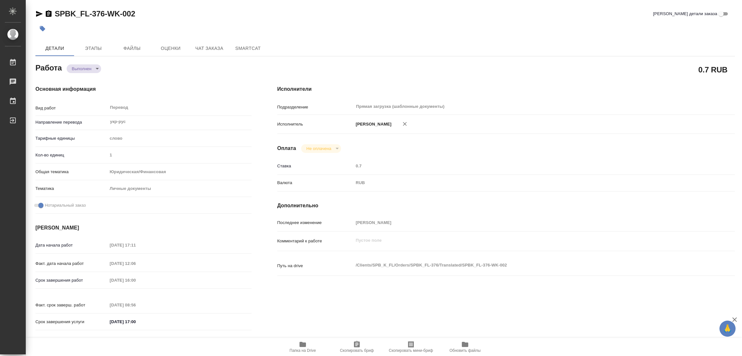
type textarea "/Clients/SPB_K_FL/Orders/SPBK_FL-376/Translated/SPBK_FL-376-WK-002"
type textarea "x"
type input "SPBK_FL-376"
type input "Перевод станд. несрочный"
type input "Редактура, Перевод, Корректура, Постредактура машинного перевода, Приёмка по ка…"
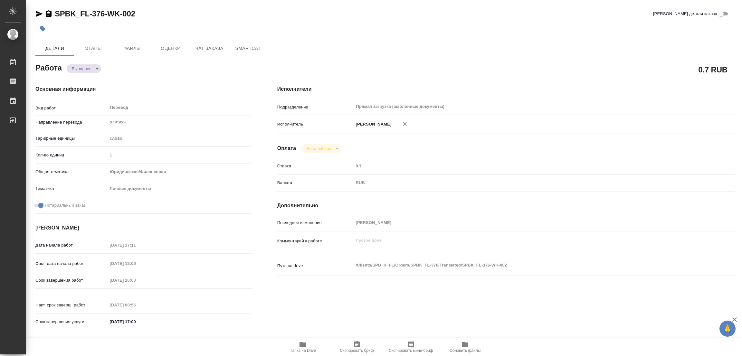
type input "[PERSON_NAME]"
type input "/Clients/SPB_K_FL/Orders/SPBK_FL-376"
type textarea "x"
type textarea "нужна вёрстка на армянские доки"
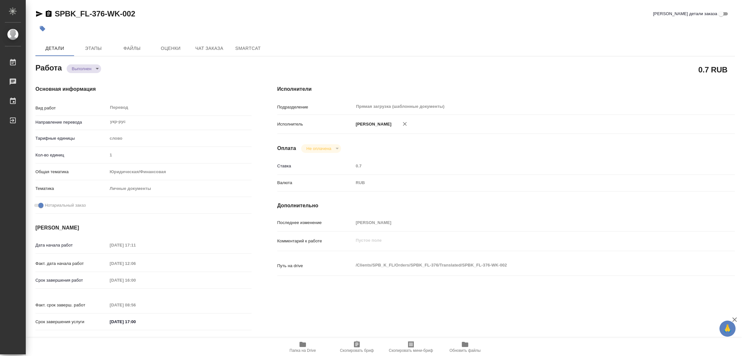
type textarea "x"
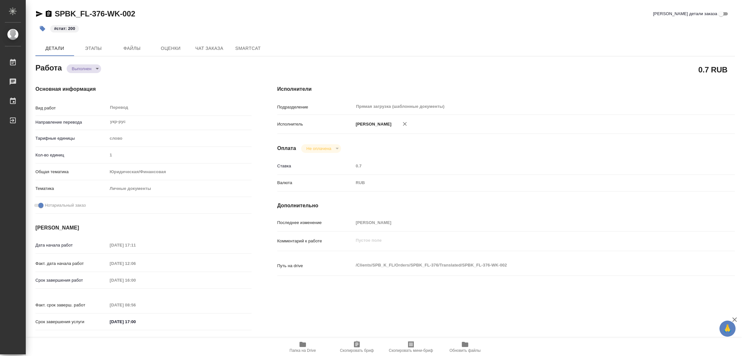
type textarea "x"
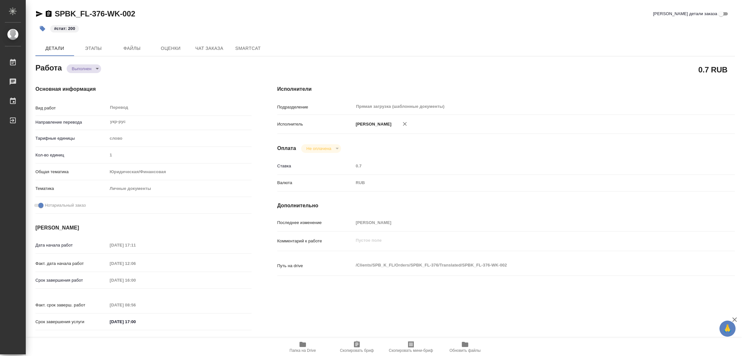
type textarea "x"
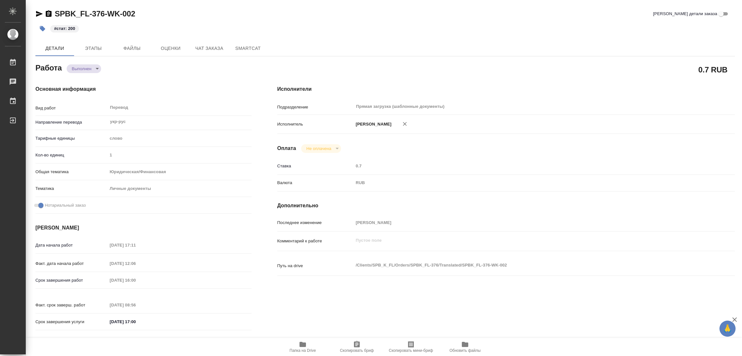
type textarea "x"
click at [409, 306] on div "Исполнители Подразделение Прямая загрузка (шаблонные документы) ​ Исполнитель П…" at bounding box center [505, 209] width 483 height 275
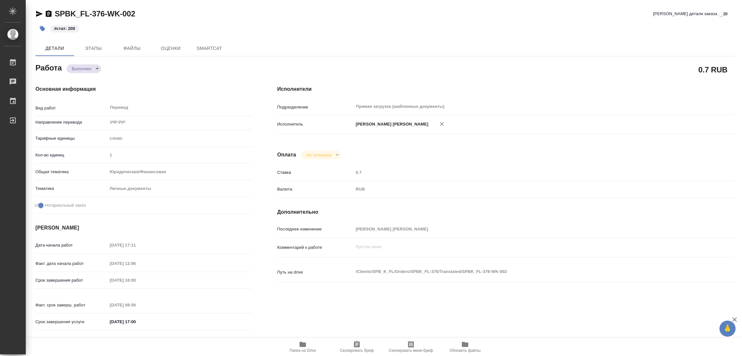
type textarea "x"
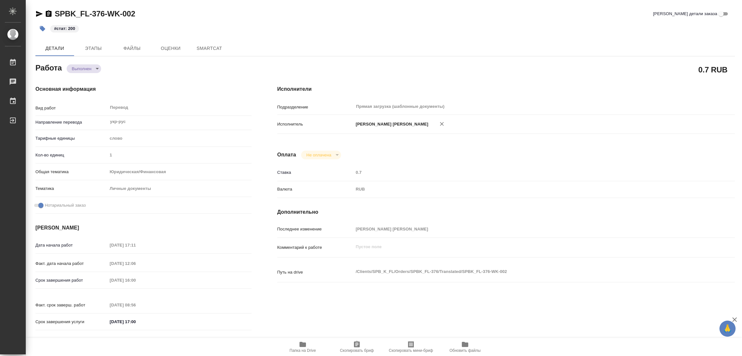
type textarea "x"
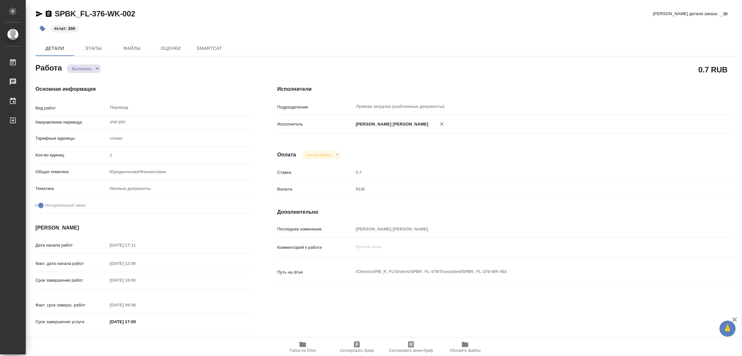
type textarea "x"
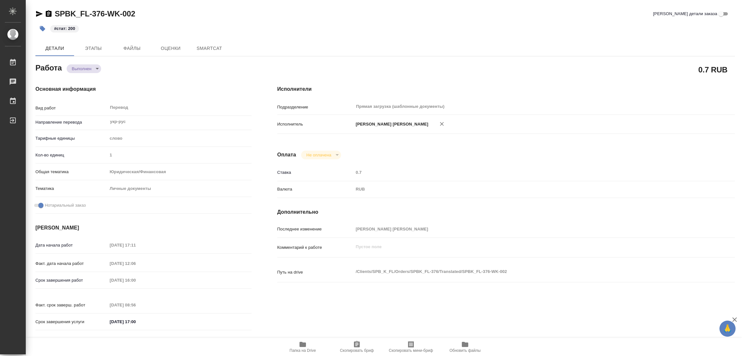
type textarea "x"
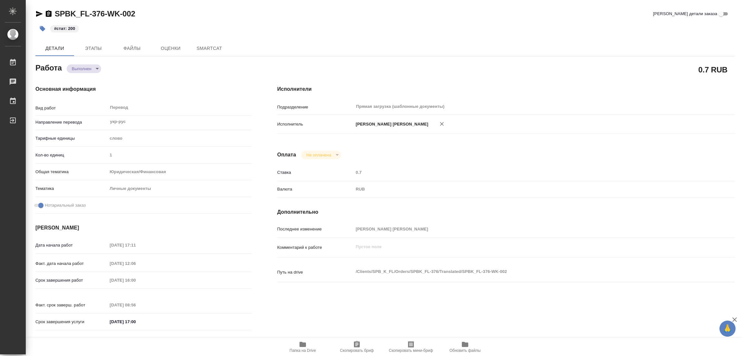
type textarea "x"
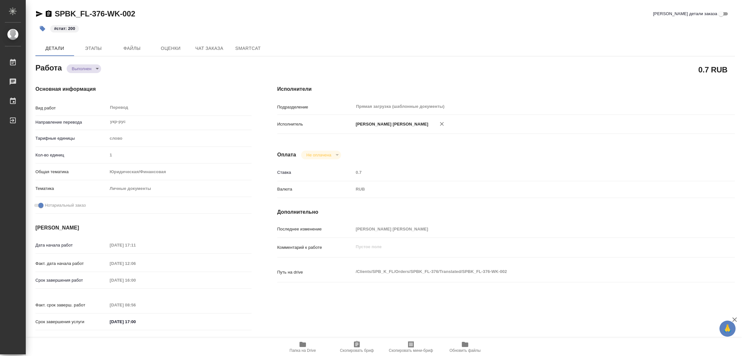
type textarea "x"
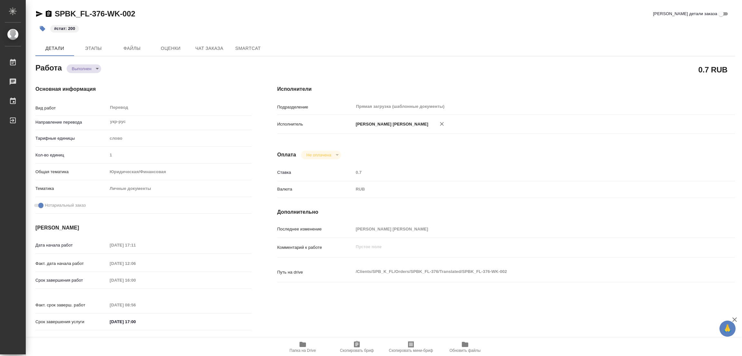
type textarea "x"
